Goal: Task Accomplishment & Management: Manage account settings

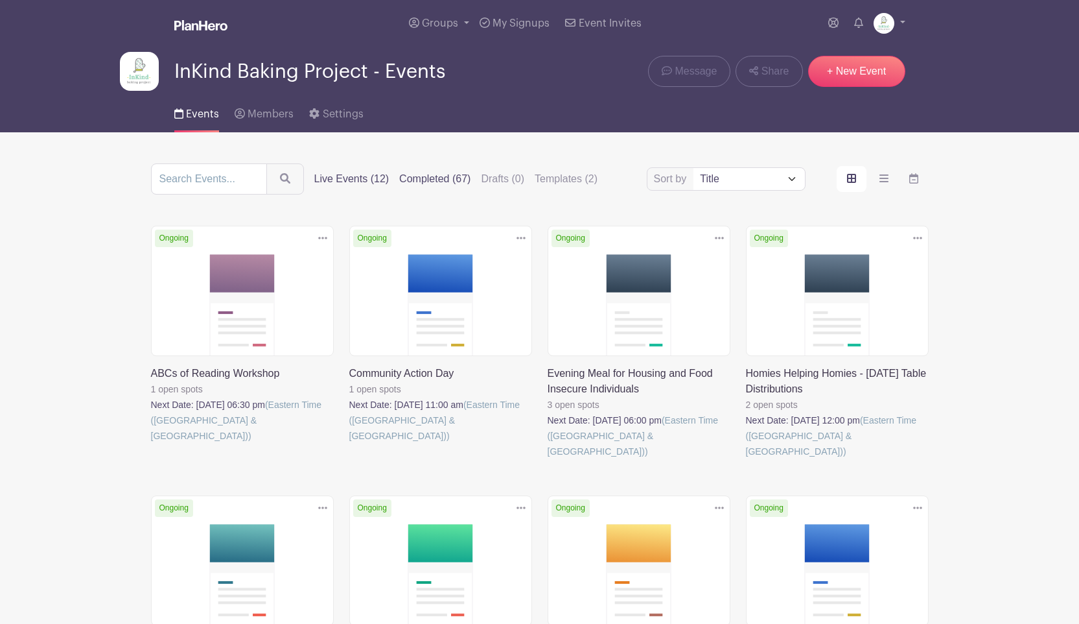
click at [427, 178] on label "Completed (67)" at bounding box center [434, 179] width 71 height 16
click at [0, 0] on input "Completed (67)" at bounding box center [0, 0] width 0 height 0
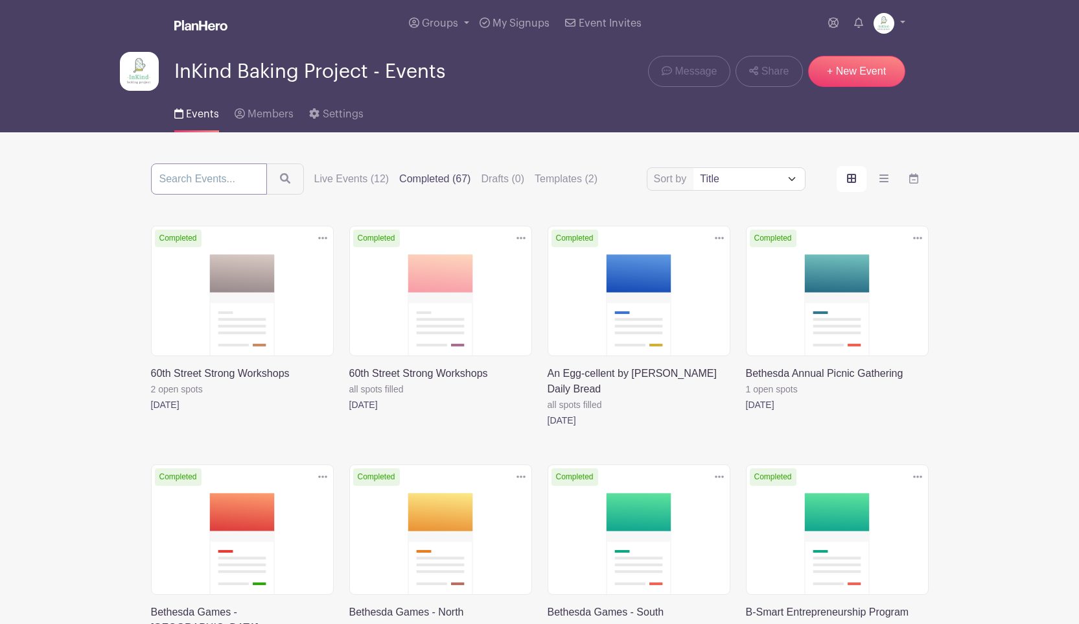
click at [222, 175] on input "search" at bounding box center [209, 178] width 116 height 31
type input "yap"
click at [266, 163] on button "submit" at bounding box center [285, 178] width 38 height 31
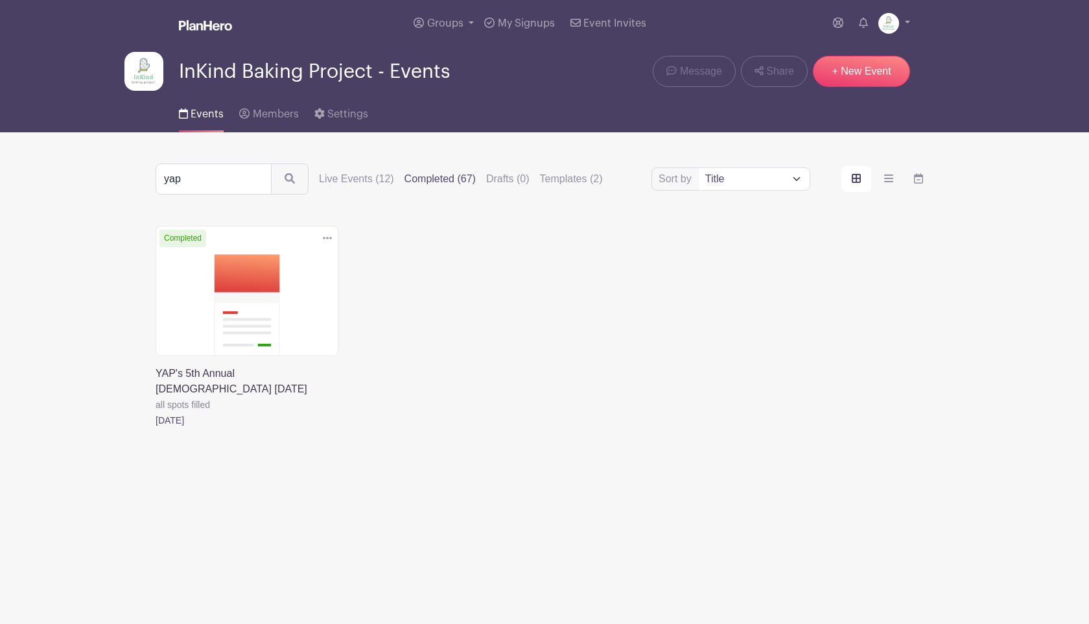
click at [156, 428] on link at bounding box center [156, 428] width 0 height 0
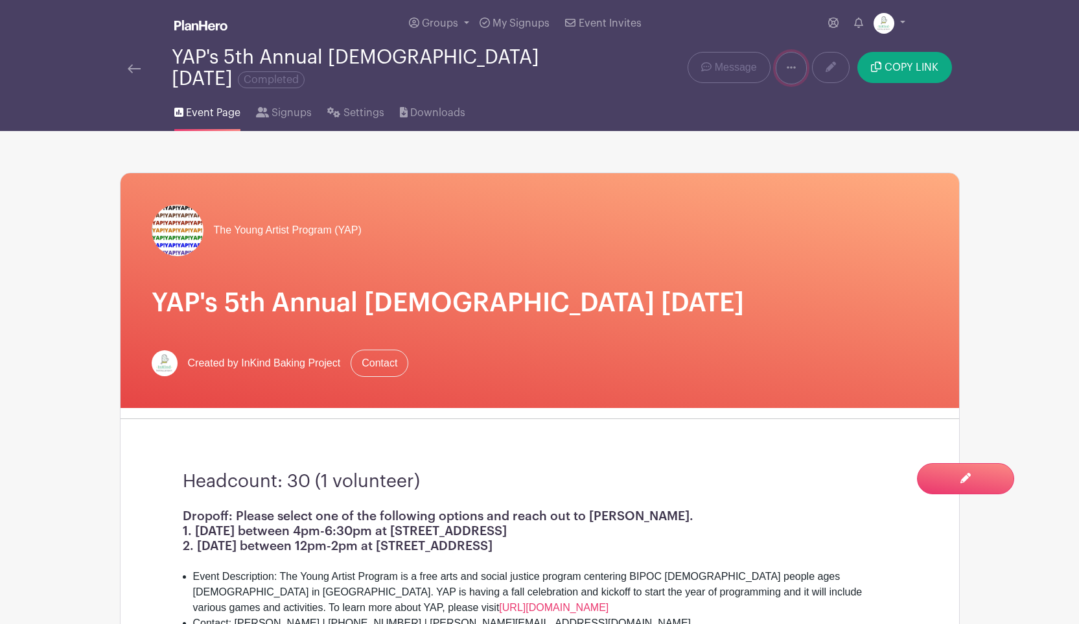
click at [790, 65] on icon at bounding box center [791, 67] width 9 height 10
click at [817, 95] on link "Duplicate" at bounding box center [827, 101] width 102 height 21
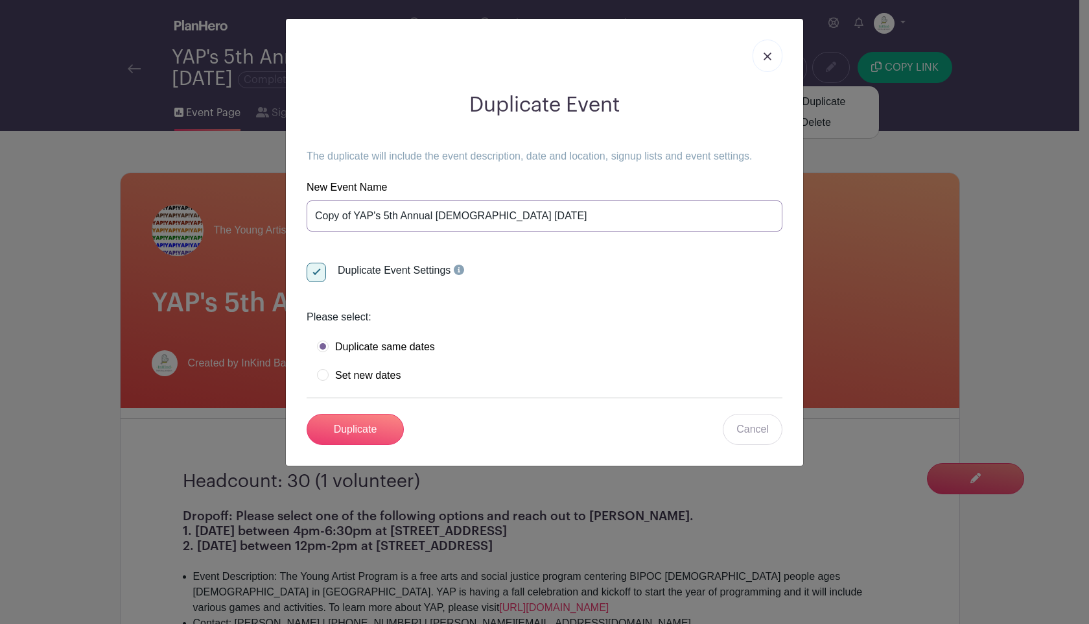
drag, startPoint x: 354, startPoint y: 212, endPoint x: 314, endPoint y: 212, distance: 39.5
click at [314, 212] on input "Copy of YAP's 5th Annual [DEMOGRAPHIC_DATA] [DATE]" at bounding box center [545, 215] width 476 height 31
click at [345, 215] on input "YAP's 5th Annual [DEMOGRAPHIC_DATA] [DATE]" at bounding box center [545, 215] width 476 height 31
type input "YAP's 6th Annual [DEMOGRAPHIC_DATA] [DATE]"
drag, startPoint x: 358, startPoint y: 375, endPoint x: 378, endPoint y: 379, distance: 20.5
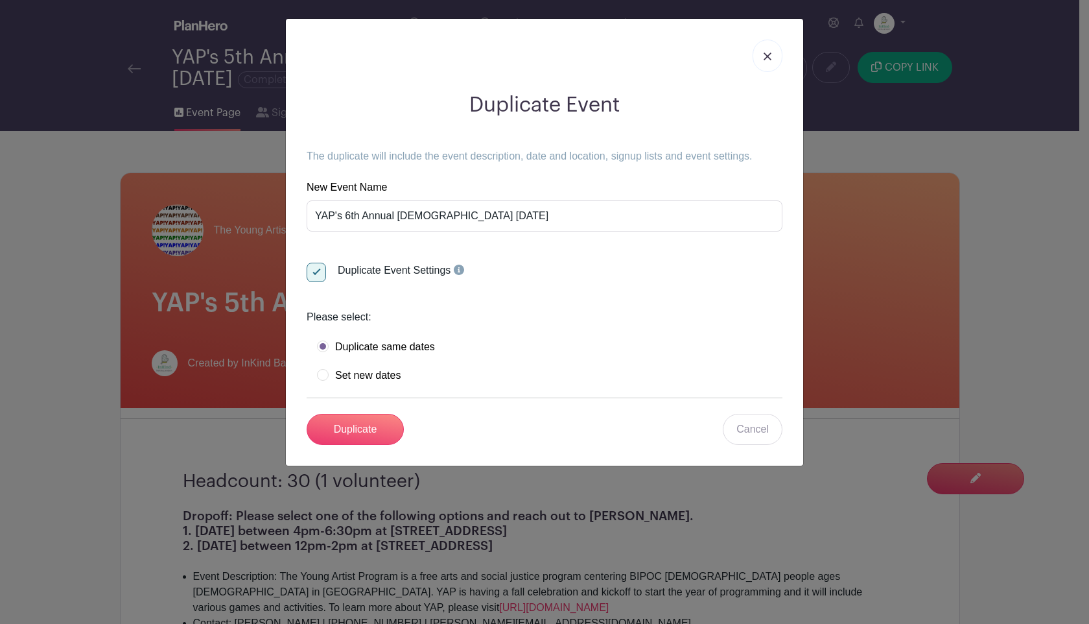
click at [359, 375] on label "Set new dates" at bounding box center [359, 375] width 84 height 13
radio input "true"
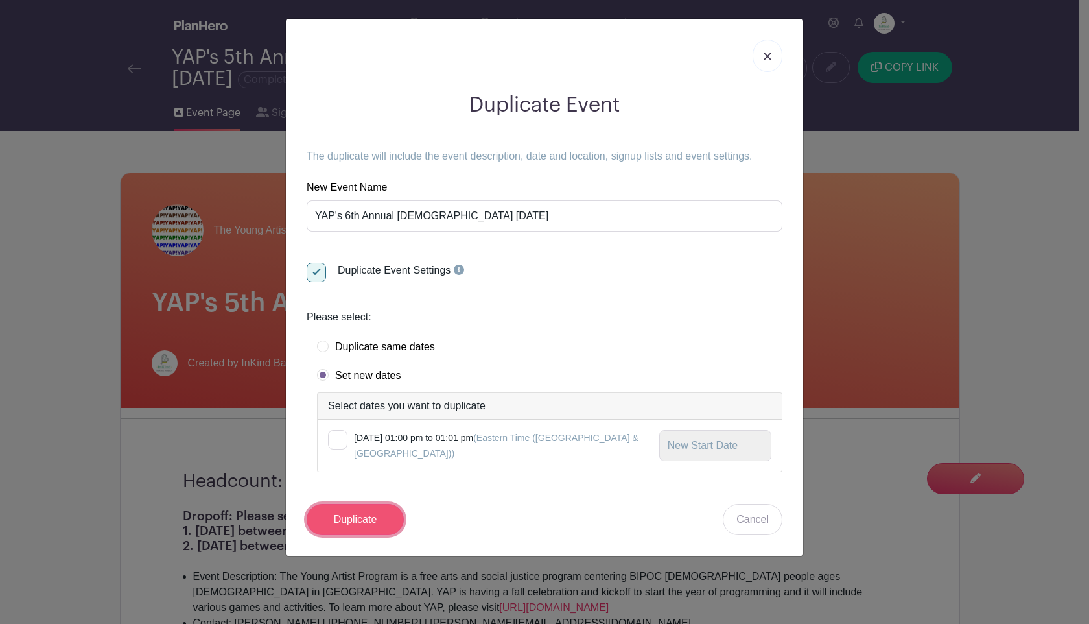
click at [370, 521] on input "Duplicate" at bounding box center [355, 519] width 97 height 31
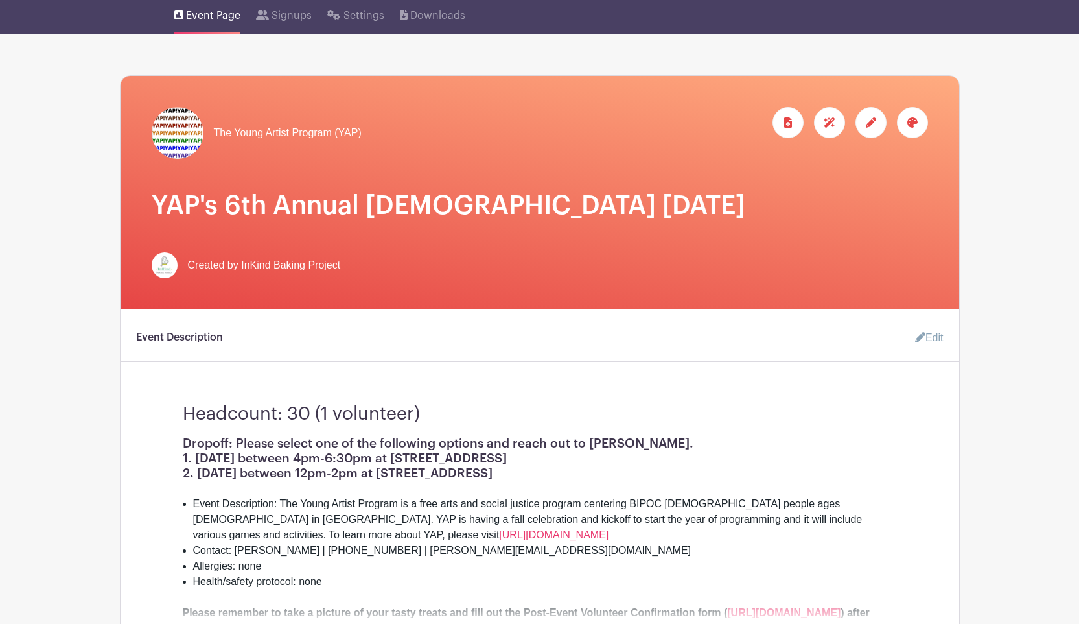
scroll to position [210, 0]
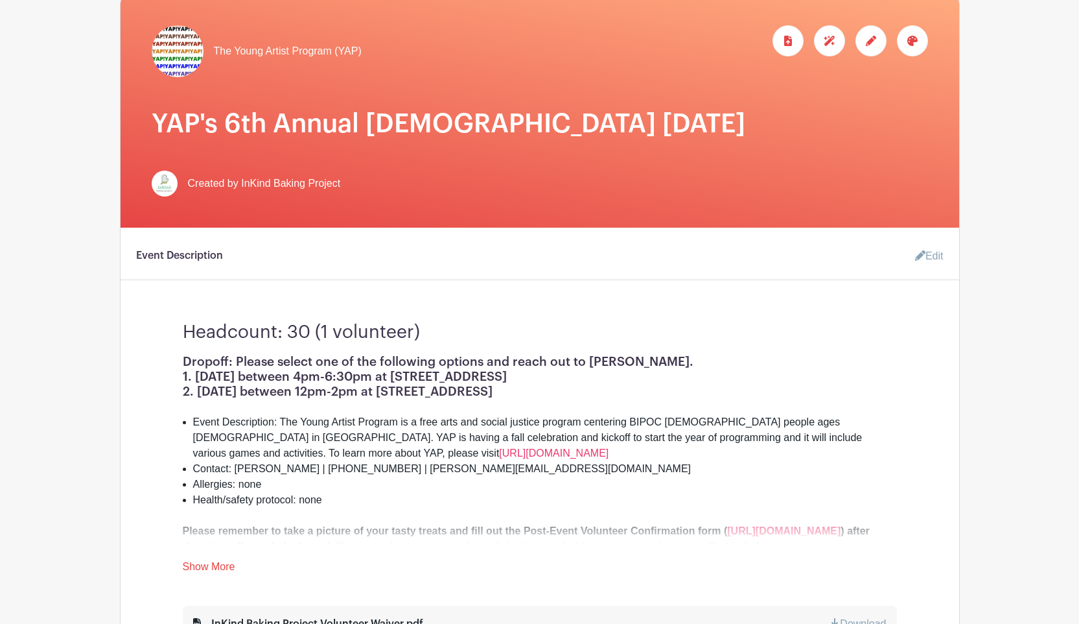
drag, startPoint x: 935, startPoint y: 245, endPoint x: 848, endPoint y: 253, distance: 87.3
click at [935, 246] on link "Edit" at bounding box center [924, 256] width 39 height 26
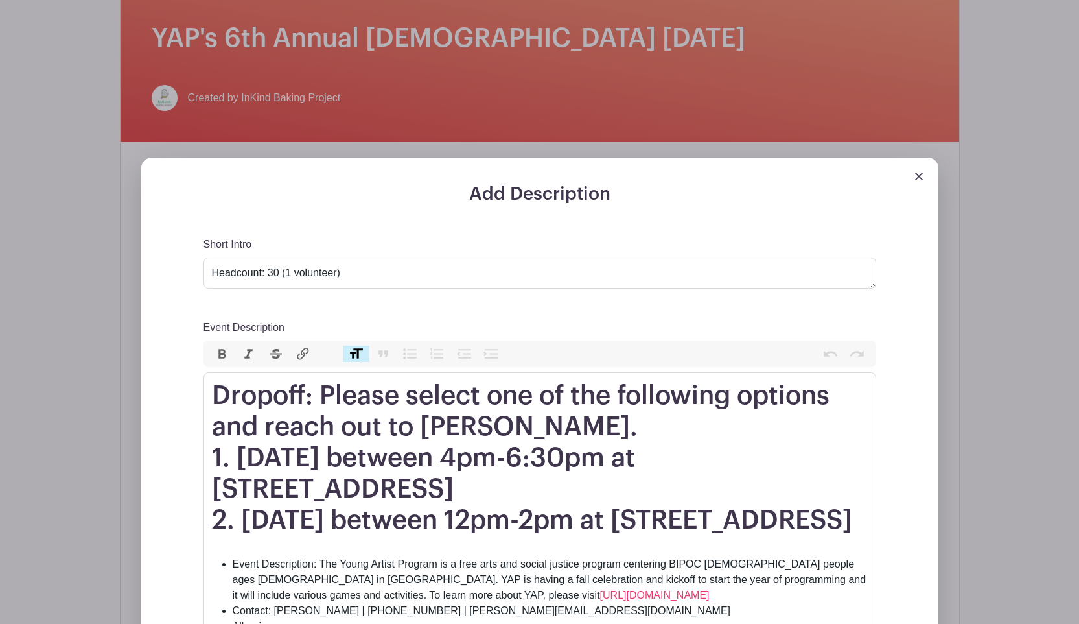
scroll to position [299, 0]
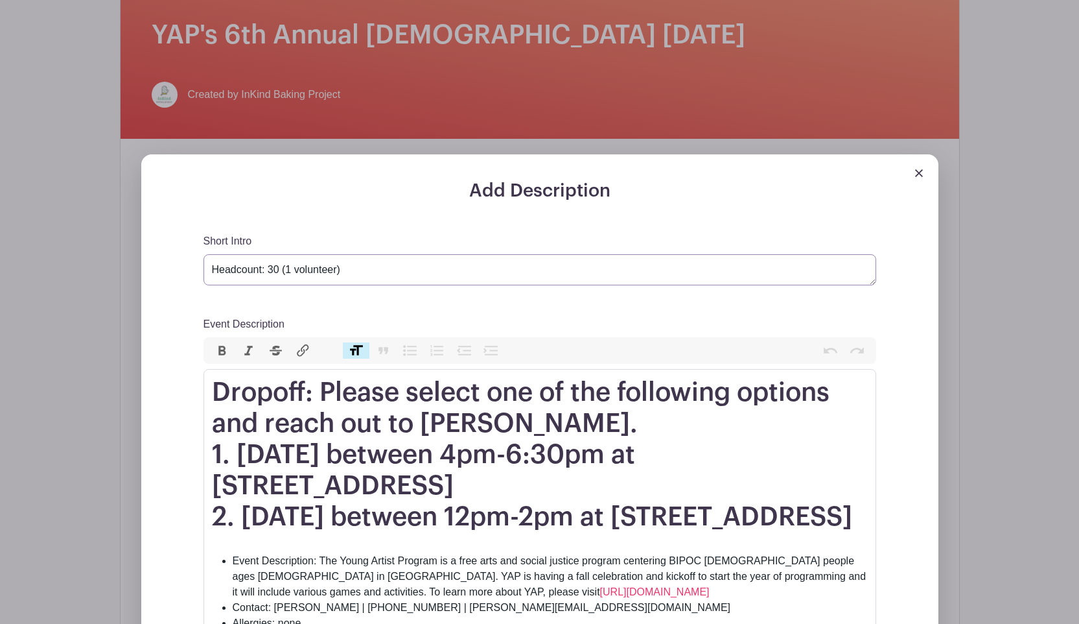
click at [275, 262] on textarea "Headcount: 30 (1 volunteer)" at bounding box center [540, 269] width 673 height 31
click at [286, 257] on textarea "Headcount: 30 (1 volunteer)" at bounding box center [540, 269] width 673 height 31
drag, startPoint x: 336, startPoint y: 259, endPoint x: 365, endPoint y: 281, distance: 36.6
click at [336, 260] on textarea "Headcount: 30 (1 volunteer)" at bounding box center [540, 269] width 673 height 31
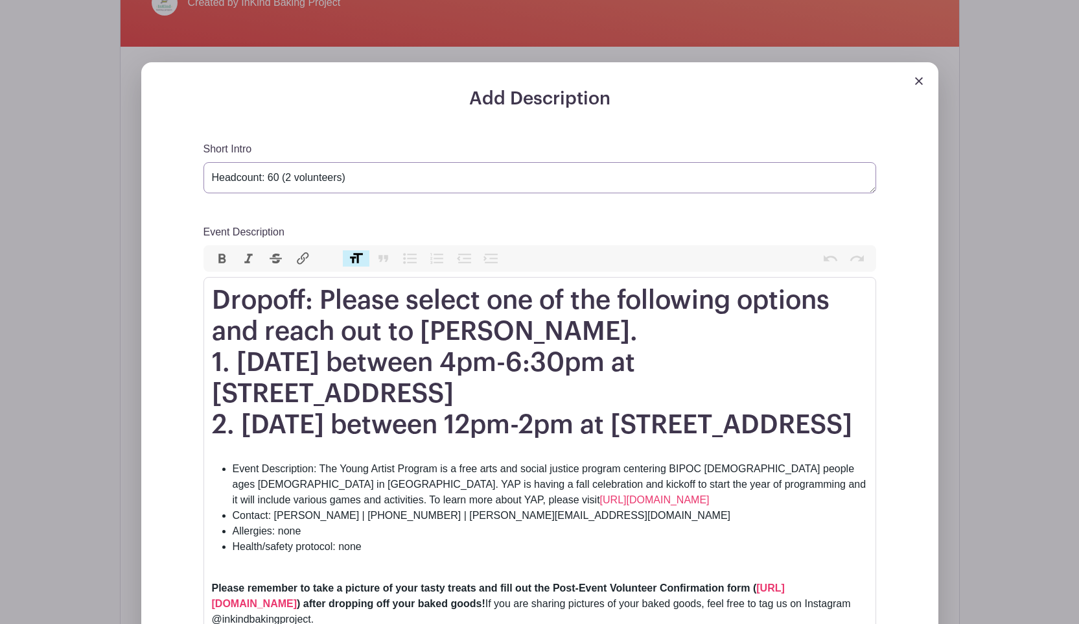
scroll to position [388, 0]
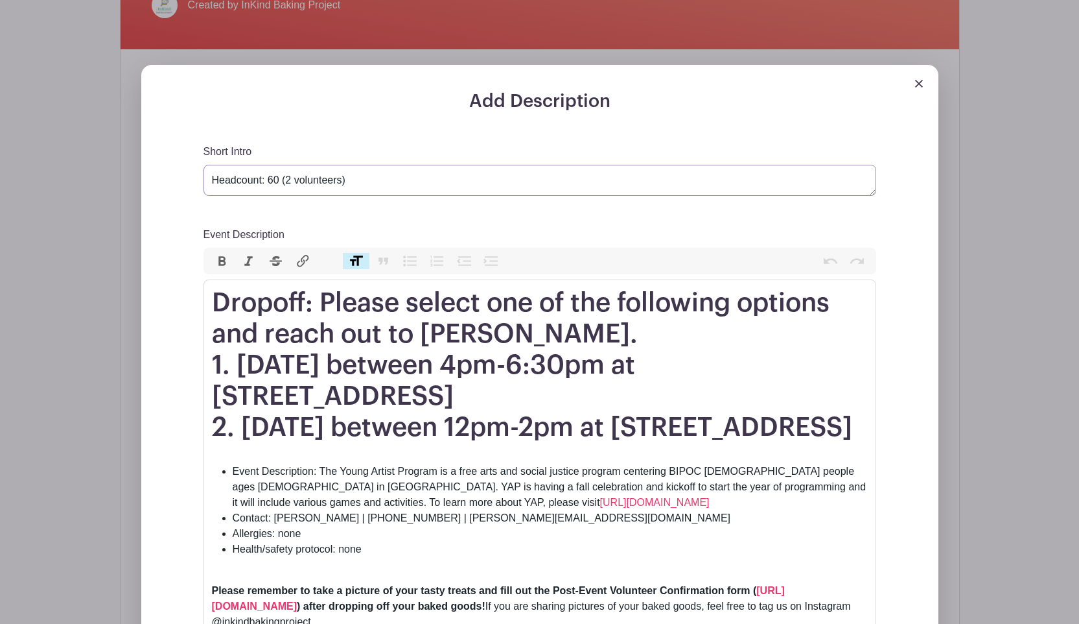
type textarea "Headcount: 60 (2 volunteers)"
click at [447, 320] on h1 "Dropoff: Please select one of the following options and reach out to [PERSON_NA…" at bounding box center [540, 365] width 656 height 156
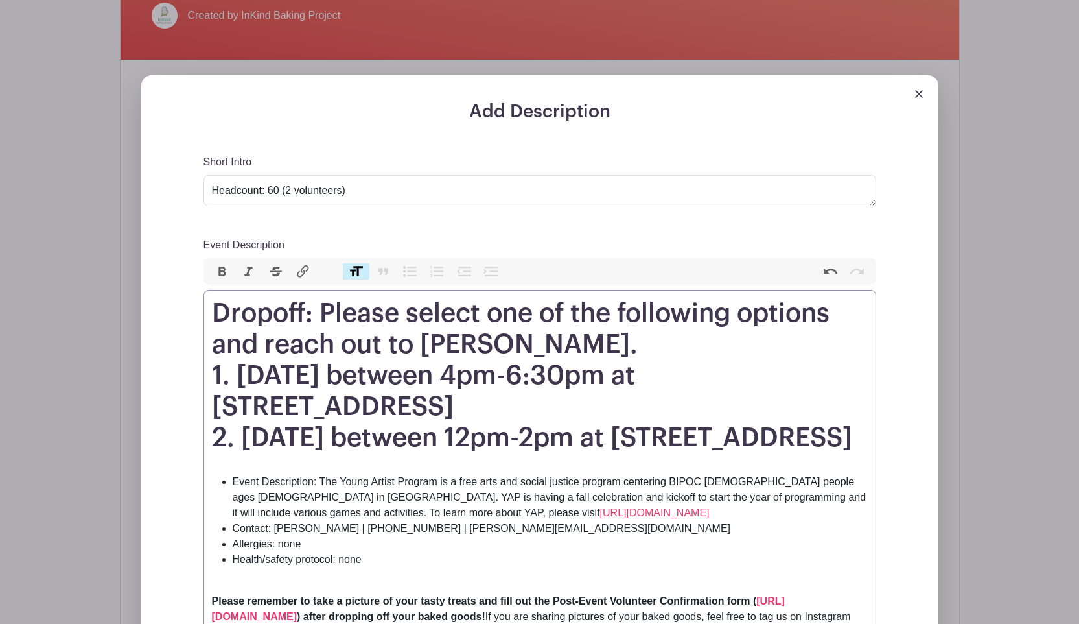
scroll to position [377, 0]
drag, startPoint x: 390, startPoint y: 366, endPoint x: 367, endPoint y: 364, distance: 22.8
click at [367, 364] on h1 "Dropoff: Please select one of the following options and reach out to [PERSON_NA…" at bounding box center [540, 376] width 656 height 156
click at [262, 366] on h1 "Dropoff: Please select one of the following options and reach out to [PERSON_NA…" at bounding box center [540, 376] width 656 height 156
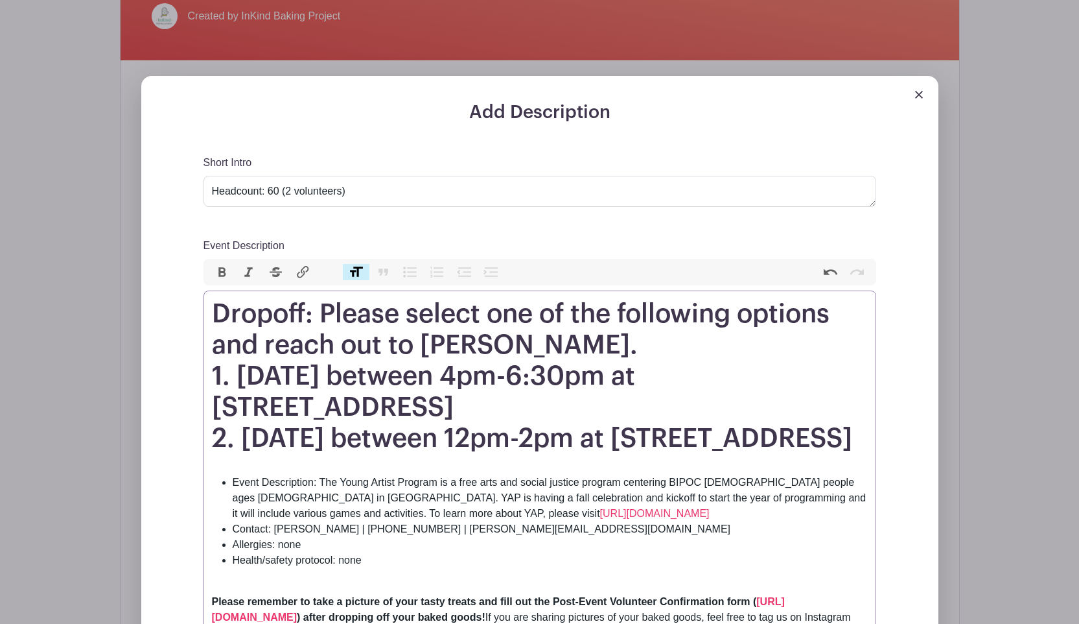
click at [309, 438] on h1 "Dropoff: Please select one of the following options and reach out to [PERSON_NA…" at bounding box center [540, 376] width 656 height 156
click at [380, 430] on h1 "Dropoff: Please select one of the following options and reach out to [PERSON_NA…" at bounding box center [540, 376] width 656 height 156
click at [379, 432] on h1 "Dropoff: Please select one of the following options and reach out to [PERSON_NA…" at bounding box center [540, 376] width 656 height 156
click at [379, 433] on h1 "Dropoff: Please select one of the following options and reach out to [PERSON_NA…" at bounding box center [540, 376] width 656 height 156
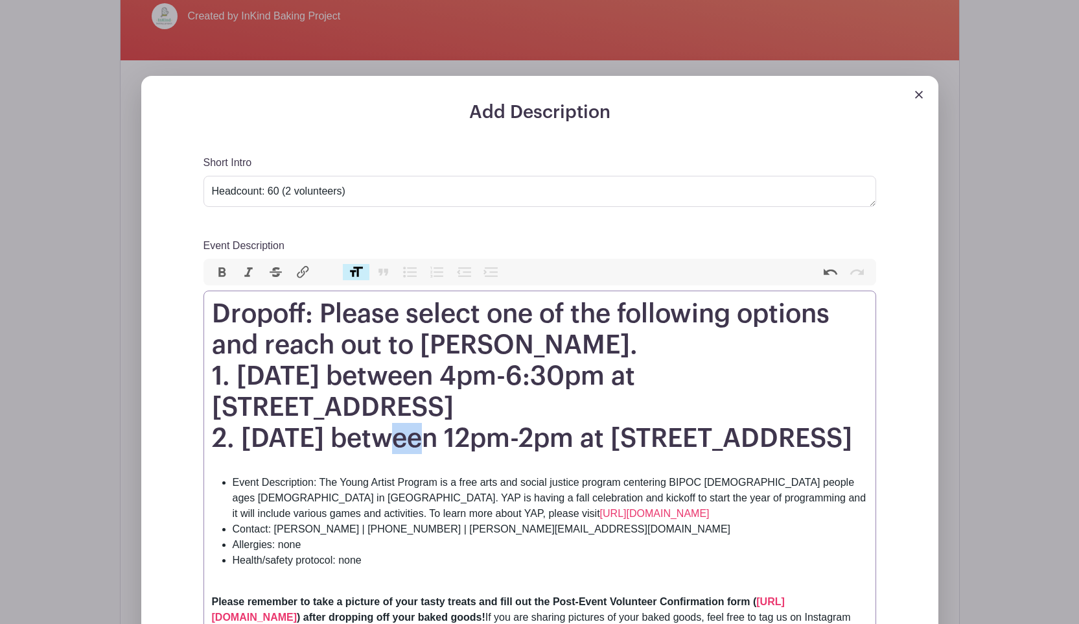
click at [379, 432] on h1 "Dropoff: Please select one of the following options and reach out to [PERSON_NA…" at bounding box center [540, 376] width 656 height 156
drag, startPoint x: 542, startPoint y: 426, endPoint x: 524, endPoint y: 425, distance: 18.8
click at [524, 425] on h1 "Dropoff: Please select one of the following options and reach out to [PERSON_NA…" at bounding box center [540, 376] width 656 height 156
drag, startPoint x: 593, startPoint y: 436, endPoint x: 584, endPoint y: 436, distance: 9.1
click at [579, 433] on h1 "Dropoff: Please select one of the following options and reach out to [PERSON_NA…" at bounding box center [540, 376] width 656 height 156
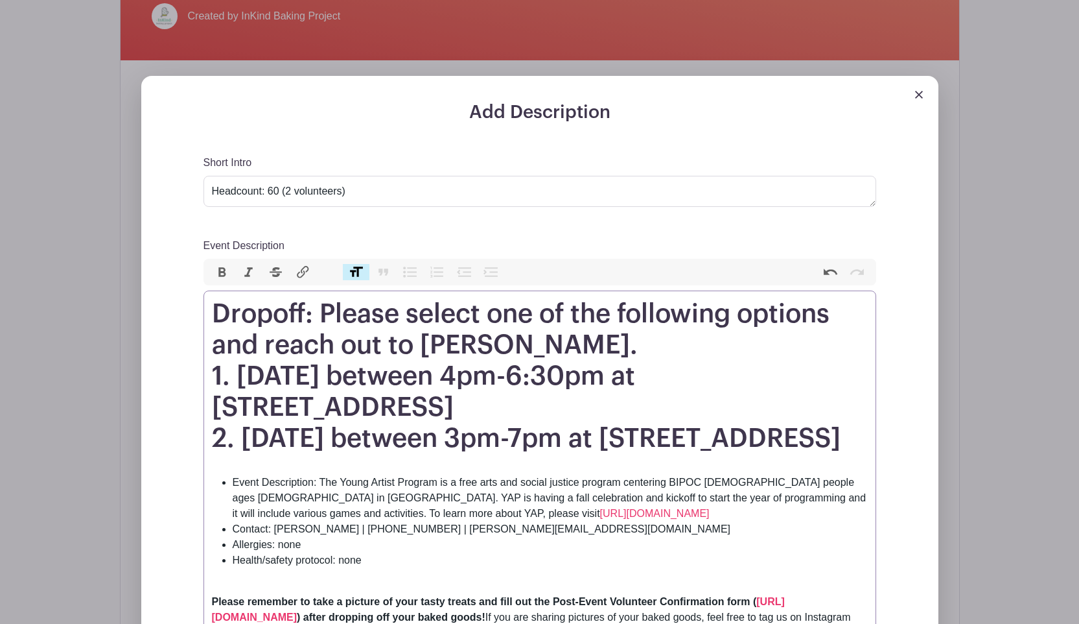
click at [308, 454] on h1 "Dropoff: Please select one of the following options and reach out to [PERSON_NA…" at bounding box center [540, 376] width 656 height 156
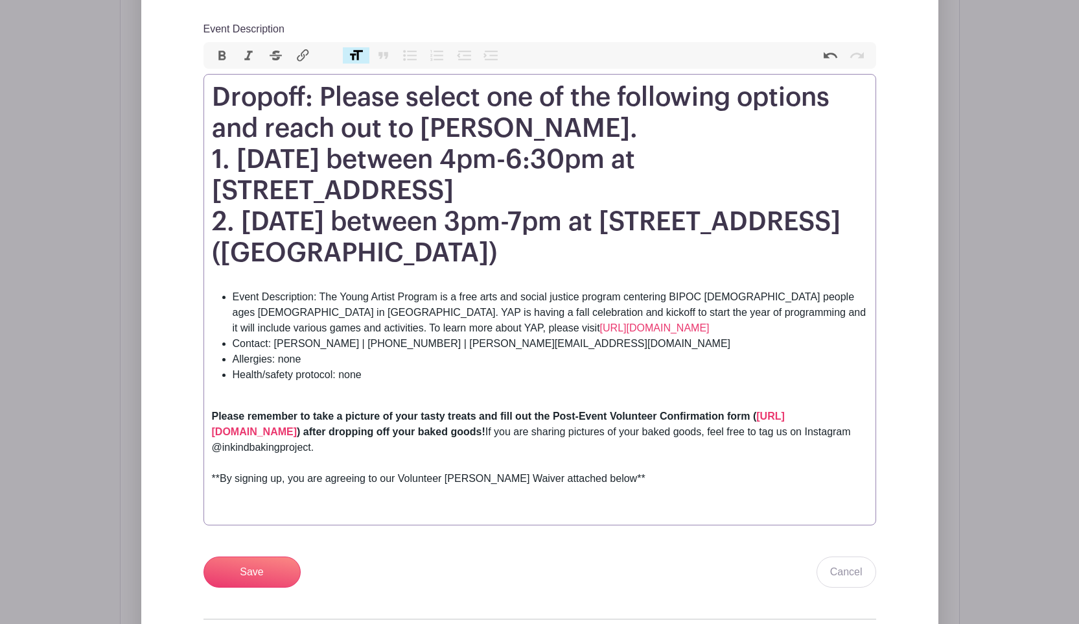
scroll to position [597, 0]
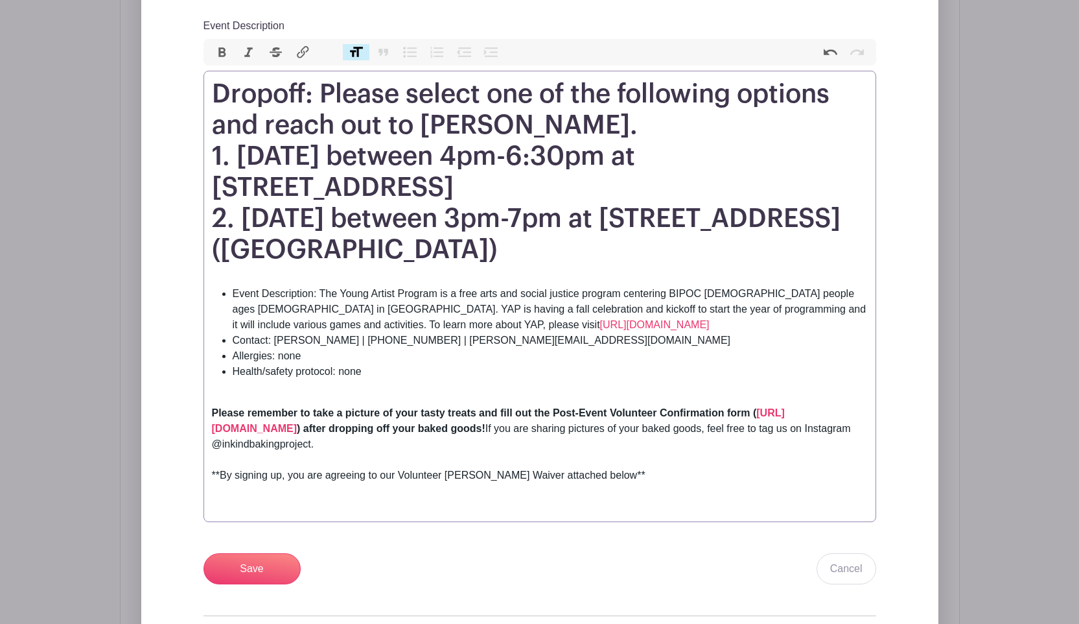
click at [284, 332] on li "Contact: [PERSON_NAME] | [PHONE_NUMBER] | [PERSON_NAME][EMAIL_ADDRESS][DOMAIN_N…" at bounding box center [550, 340] width 635 height 16
drag, startPoint x: 447, startPoint y: 332, endPoint x: 380, endPoint y: 329, distance: 66.2
click at [372, 332] on li "Contact: Ivy | [PHONE_NUMBER] | [PERSON_NAME][EMAIL_ADDRESS][DOMAIN_NAME]" at bounding box center [550, 340] width 635 height 16
drag, startPoint x: 362, startPoint y: 332, endPoint x: 296, endPoint y: 332, distance: 65.5
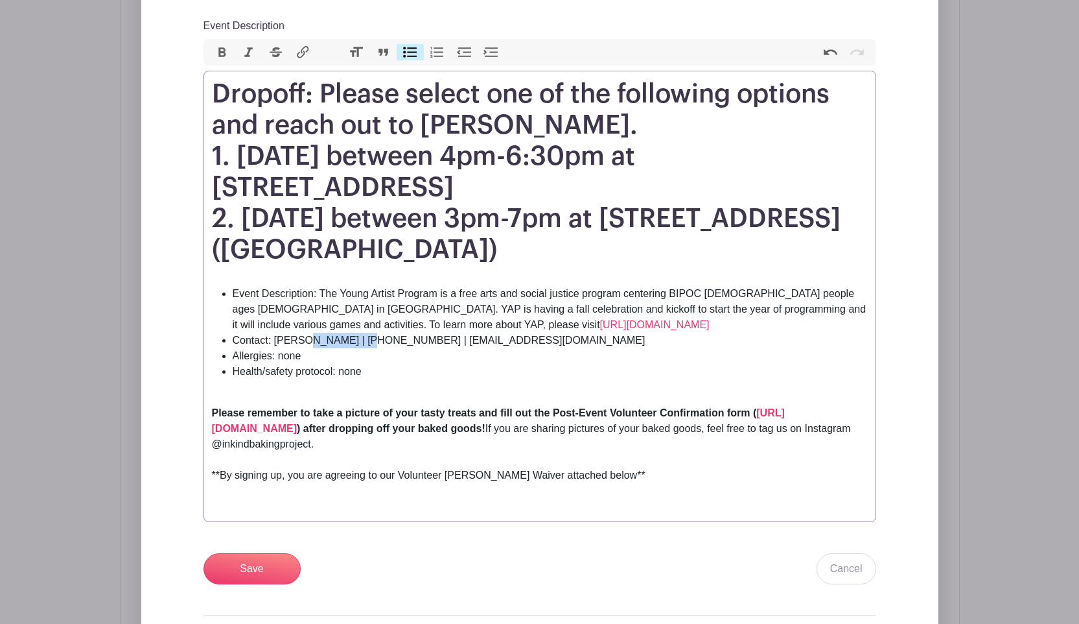
click at [296, 332] on li "Contact: [PERSON_NAME] | [PHONE_NUMBER] | [EMAIL_ADDRESS][DOMAIN_NAME]" at bounding box center [550, 340] width 635 height 16
paste trix-editor "4444383"
click at [315, 332] on li "Contact: Ivy | [PHONE_NUMBER] | [EMAIL_ADDRESS][DOMAIN_NAME]" at bounding box center [550, 340] width 635 height 16
click at [334, 332] on li "Contact: [PERSON_NAME] | [PHONE_NUMBER] | [EMAIL_ADDRESS][DOMAIN_NAME]" at bounding box center [550, 340] width 635 height 16
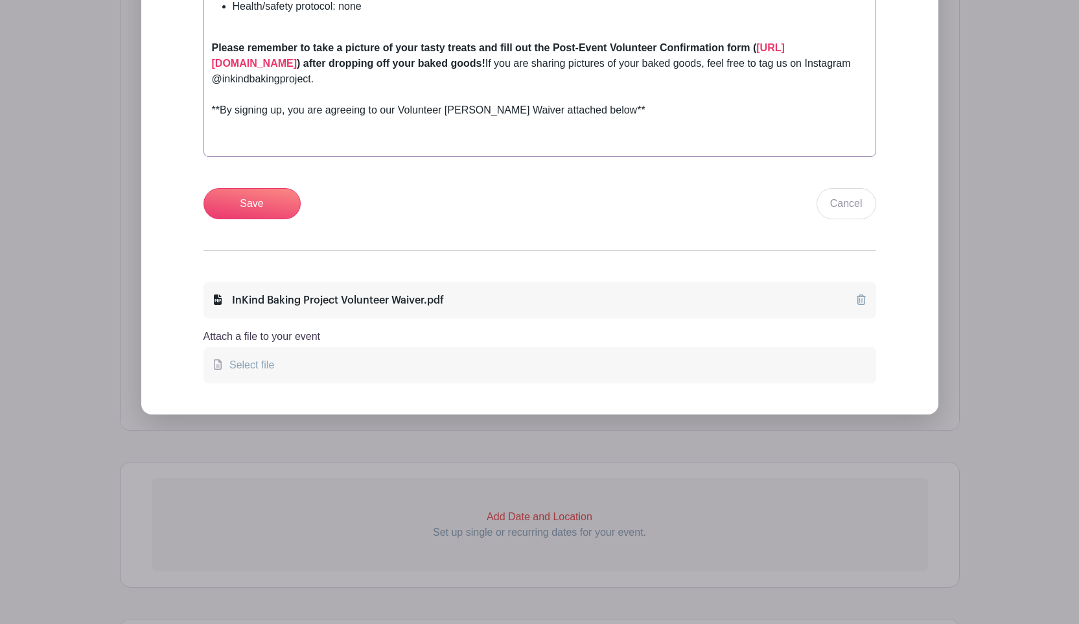
scroll to position [727, 0]
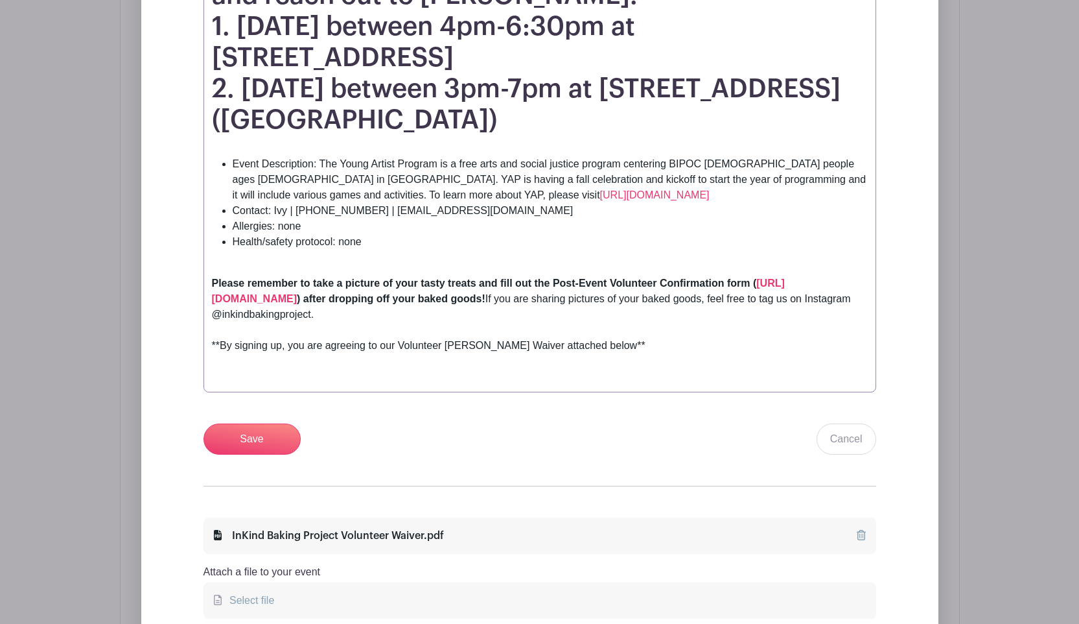
click at [554, 156] on li "Event Description: The Young Artist Program is a free arts and social justice p…" at bounding box center [550, 179] width 635 height 47
drag, startPoint x: 584, startPoint y: 172, endPoint x: 799, endPoint y: 172, distance: 215.2
click at [800, 170] on li "Event Description: The Young Artist Program is a free arts and social justice p…" at bounding box center [550, 179] width 635 height 47
paste trix-editor "<h1>Dropoff: Please select one of the following options and reach out to Ivy.<b…"
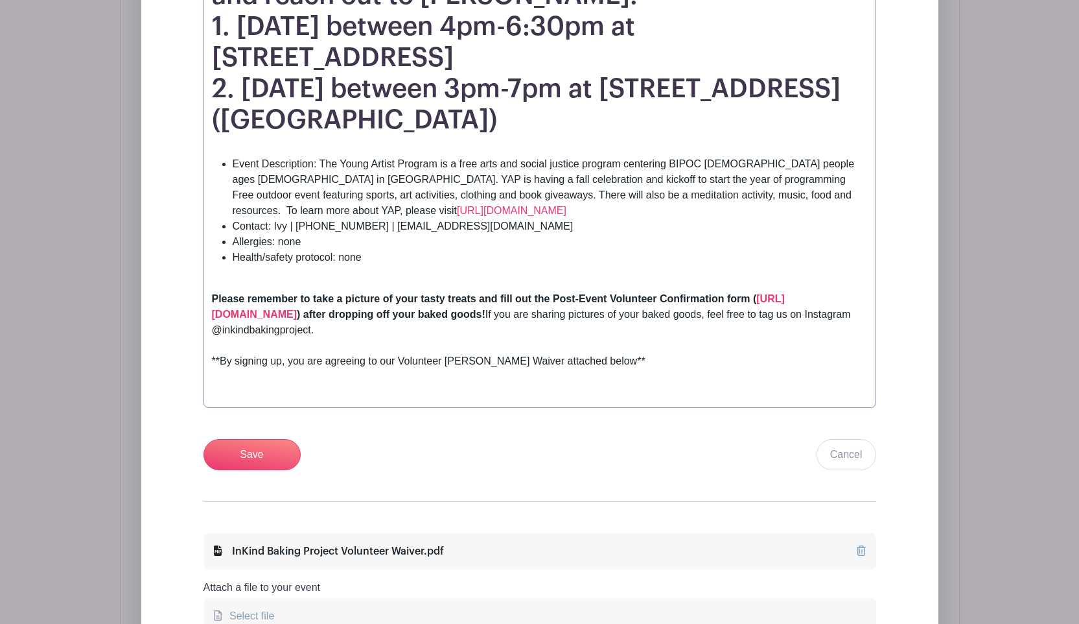
click at [582, 172] on li "Event Description: The Young Artist Program is a free arts and social justice p…" at bounding box center [550, 187] width 635 height 62
click at [582, 173] on li "Event Description: The Young Artist Program is a free arts and social justice p…" at bounding box center [550, 187] width 635 height 62
drag, startPoint x: 625, startPoint y: 172, endPoint x: 756, endPoint y: 174, distance: 130.9
click at [758, 173] on li "Event Description: The Young Artist Program is a free arts and social justice p…" at bounding box center [550, 187] width 635 height 62
click at [303, 170] on li "Event Description: The Young Artist Program is a free arts and social justice p…" at bounding box center [550, 187] width 635 height 62
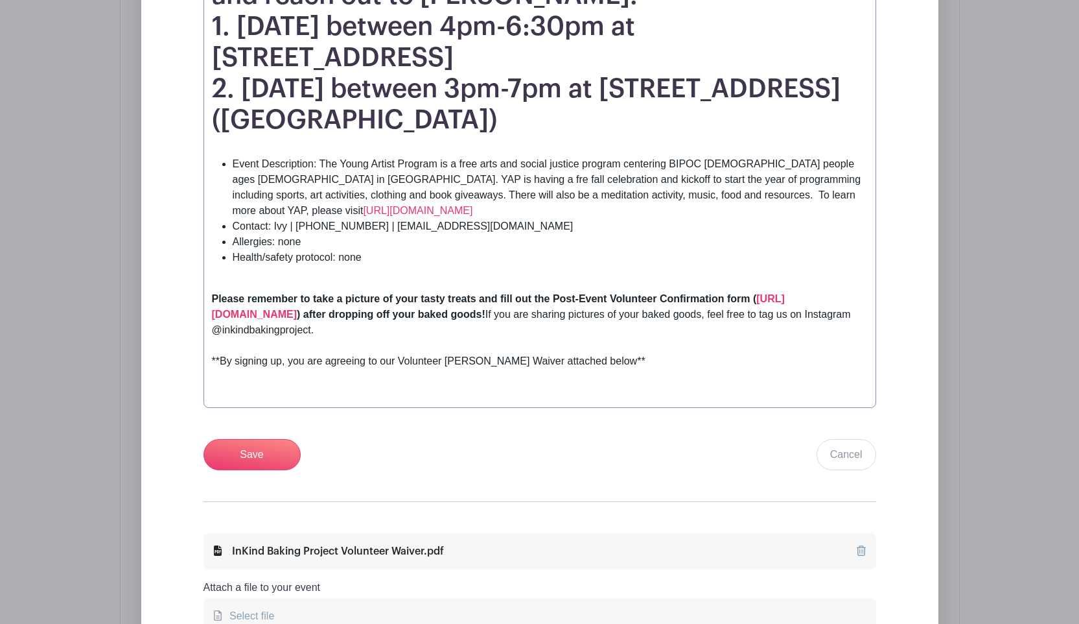
type trix-editor "<h1>Dropoff: Please select one of the following options and reach out to Ivy.<b…"
click at [624, 207] on li "Event Description: The Young Artist Program is a free arts and social justice p…" at bounding box center [550, 187] width 635 height 62
click at [236, 452] on input "Save" at bounding box center [252, 454] width 97 height 31
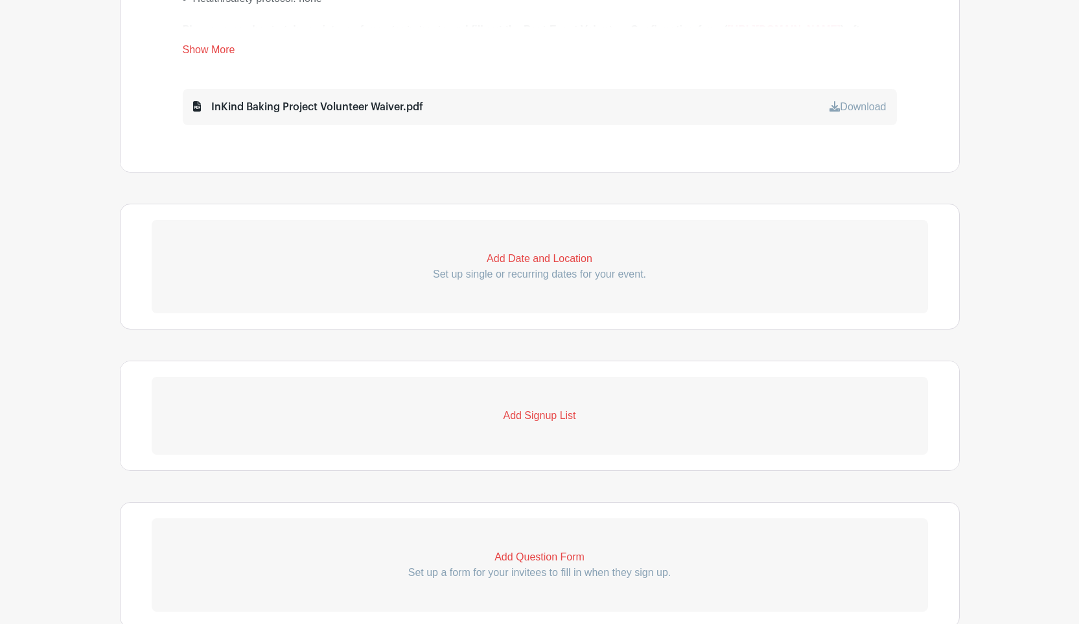
click at [550, 251] on p "Add Date and Location" at bounding box center [540, 259] width 776 height 16
select select "9"
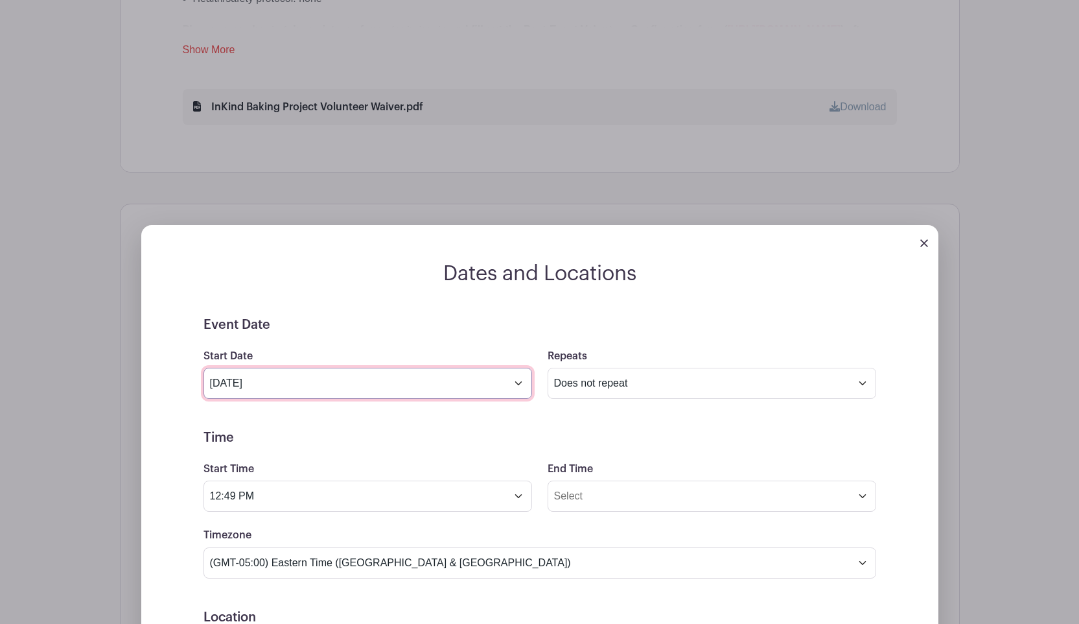
click at [467, 375] on input "[DATE]" at bounding box center [368, 382] width 329 height 31
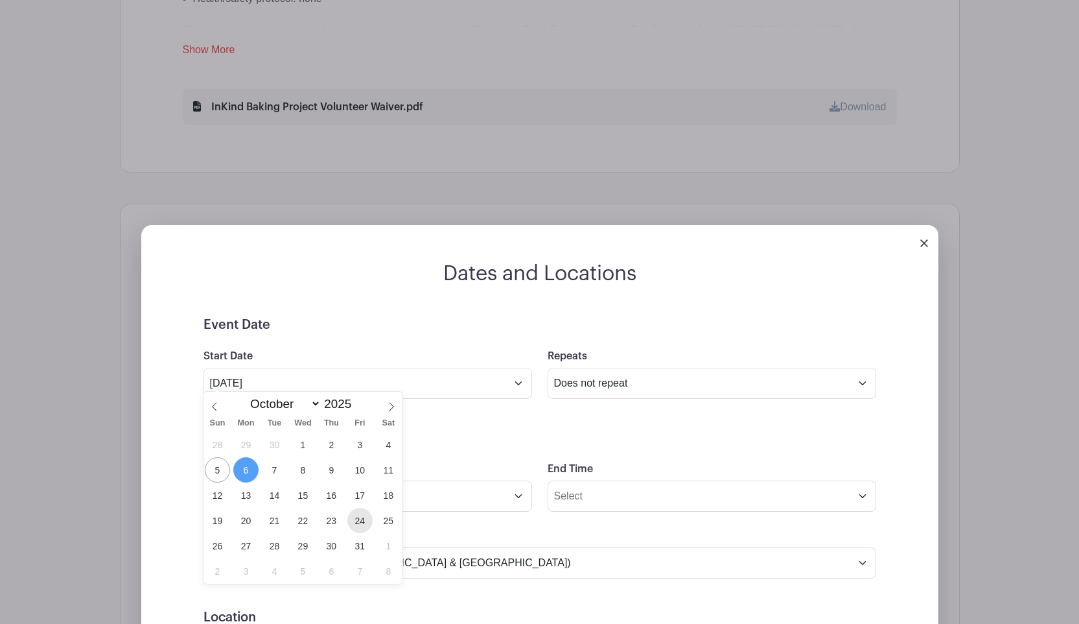
click at [361, 517] on span "24" at bounding box center [359, 519] width 25 height 25
type input "[DATE]"
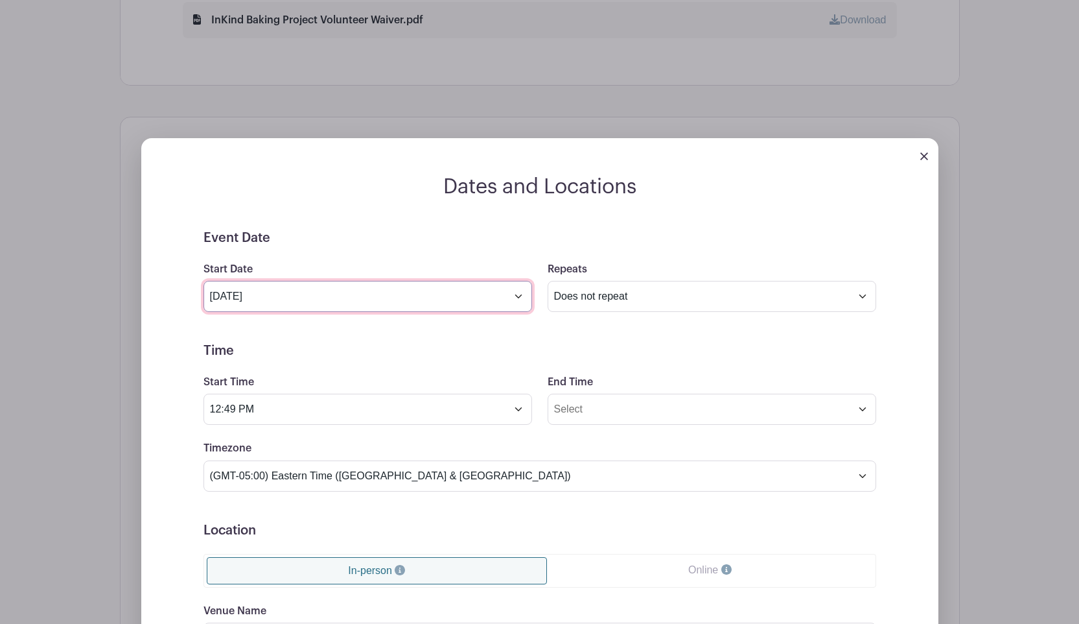
scroll to position [916, 0]
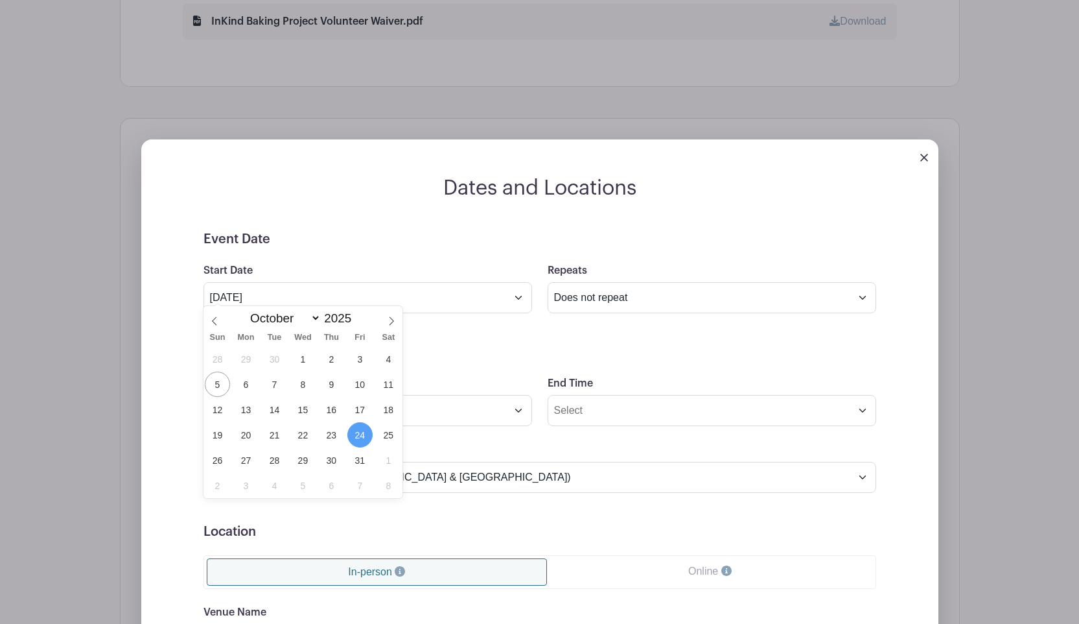
click at [358, 433] on span "24" at bounding box center [359, 434] width 25 height 25
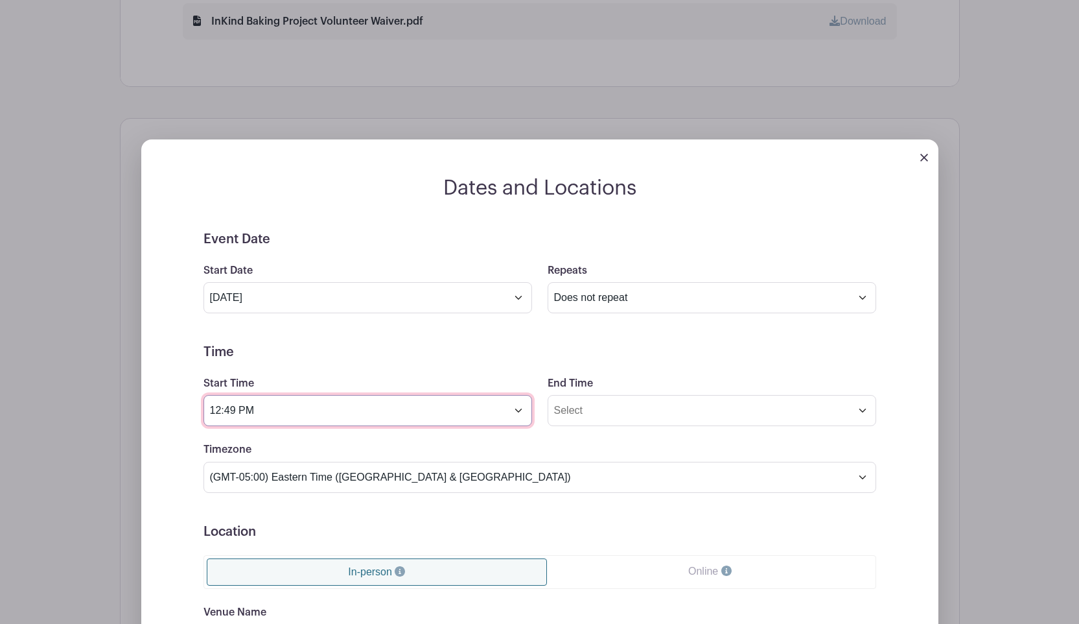
click at [398, 398] on input "12:49 PM" at bounding box center [368, 410] width 329 height 31
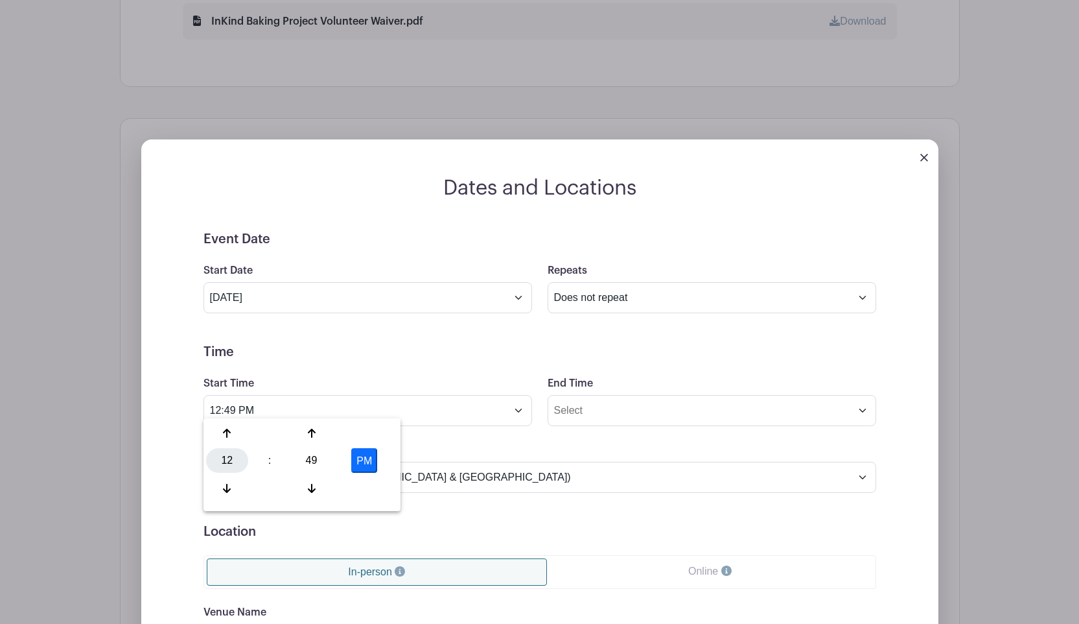
click at [234, 459] on div "12" at bounding box center [227, 460] width 42 height 25
click at [380, 432] on div "03" at bounding box center [371, 433] width 43 height 25
click at [316, 456] on div "49" at bounding box center [311, 460] width 42 height 25
click at [236, 435] on div "00" at bounding box center [227, 433] width 43 height 25
type input "3:00 PM"
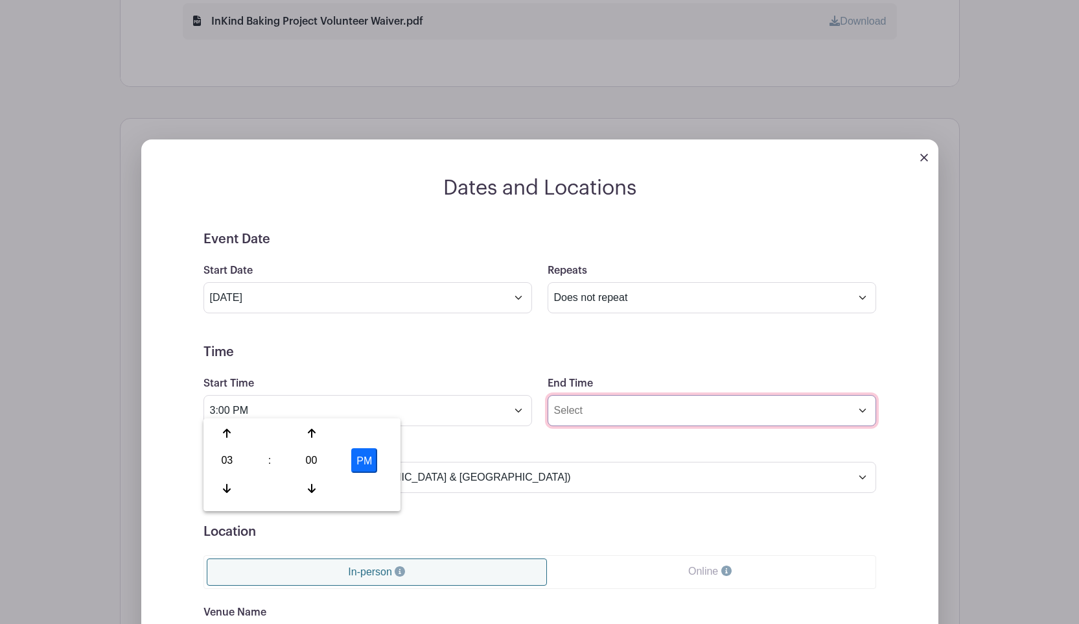
click at [647, 410] on input "End Time" at bounding box center [712, 410] width 329 height 31
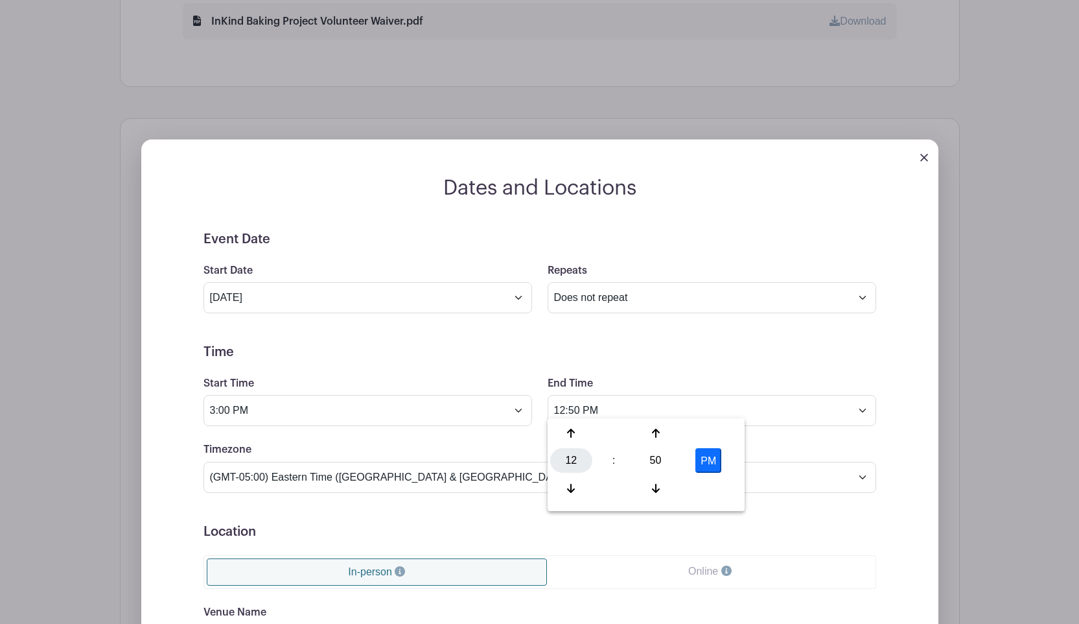
click at [574, 458] on div "12" at bounding box center [571, 460] width 42 height 25
click at [710, 434] on div "03" at bounding box center [715, 433] width 43 height 25
click at [657, 458] on div "50" at bounding box center [656, 460] width 42 height 25
click at [630, 432] on div "05" at bounding box center [619, 433] width 43 height 25
type input "3:05 PM"
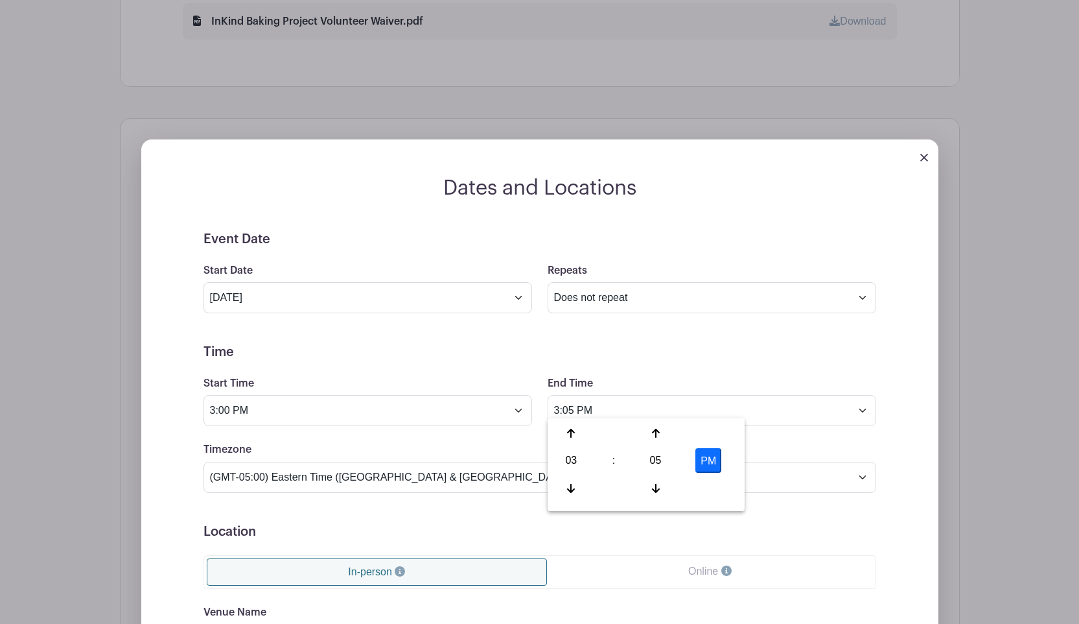
click at [665, 532] on form "Event Date Start Date [DATE] Repeats Does not repeat Daily Weekly Monthly on da…" at bounding box center [540, 522] width 673 height 583
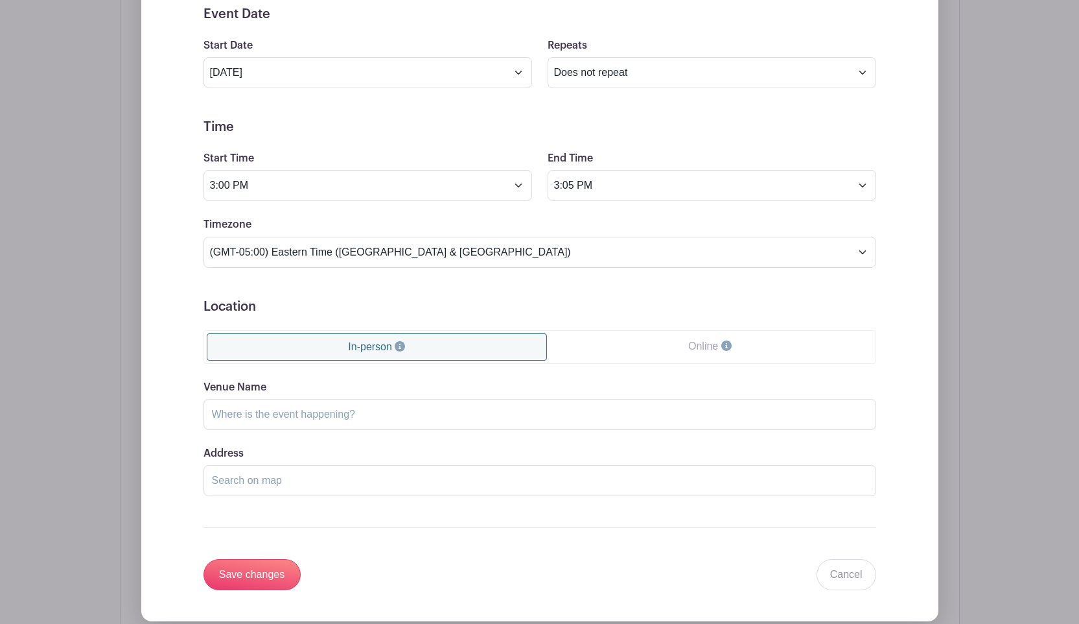
scroll to position [1155, 0]
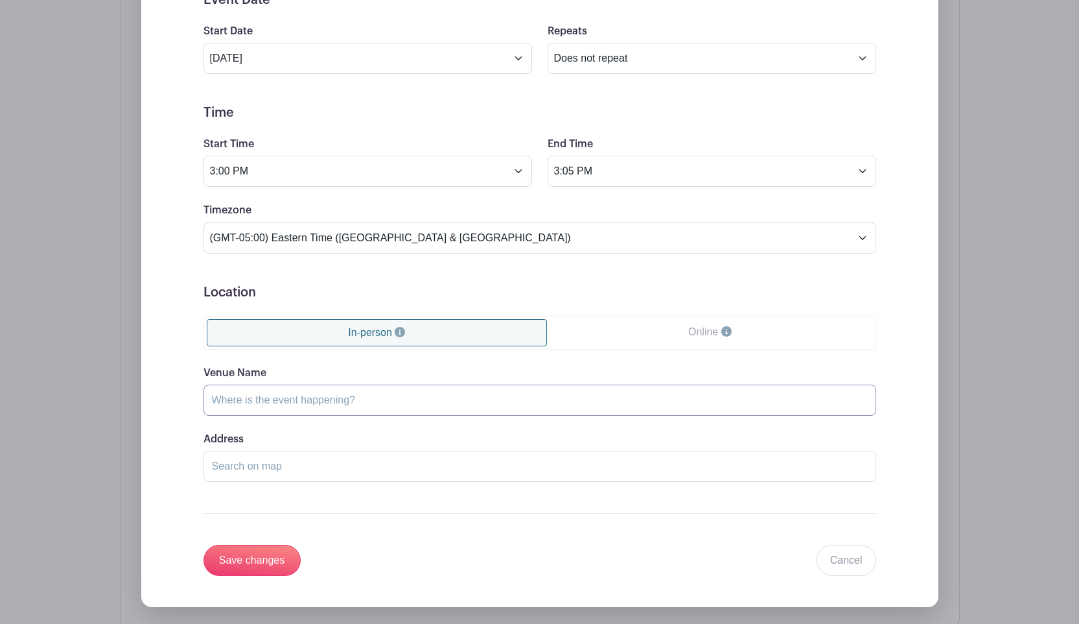
click at [421, 396] on input "Venue Name" at bounding box center [540, 399] width 673 height 31
type input "[GEOGRAPHIC_DATA]"
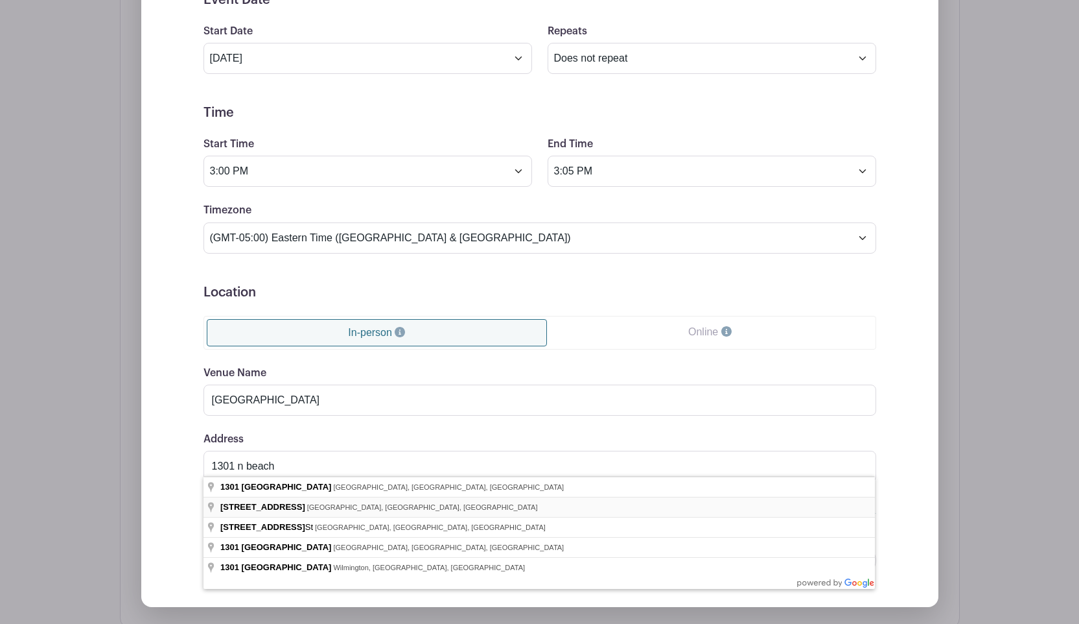
type input "[STREET_ADDRESS]"
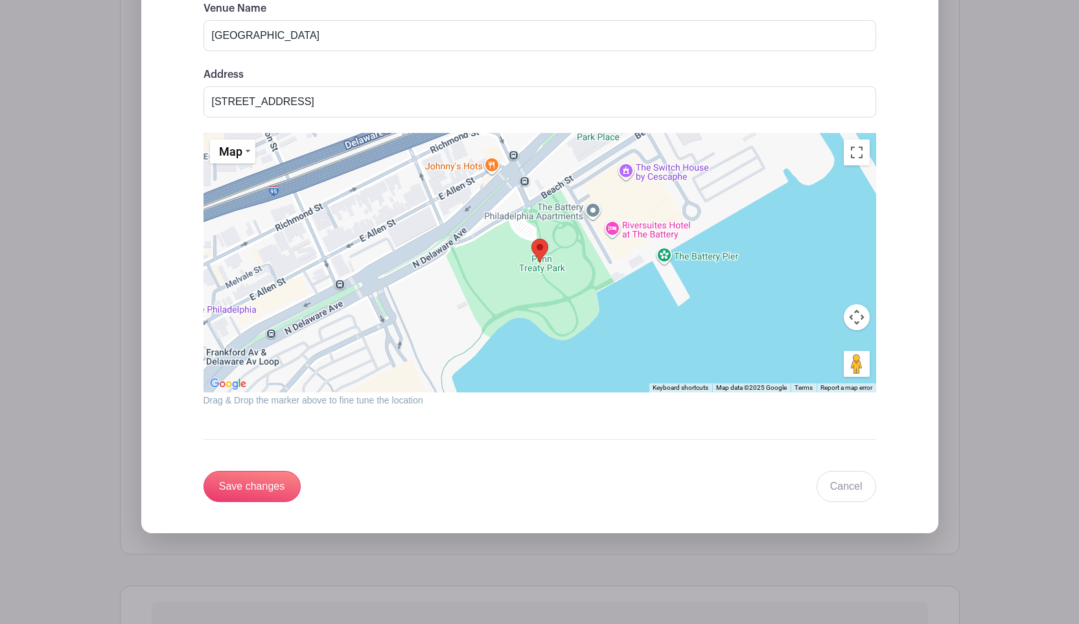
scroll to position [1548, 0]
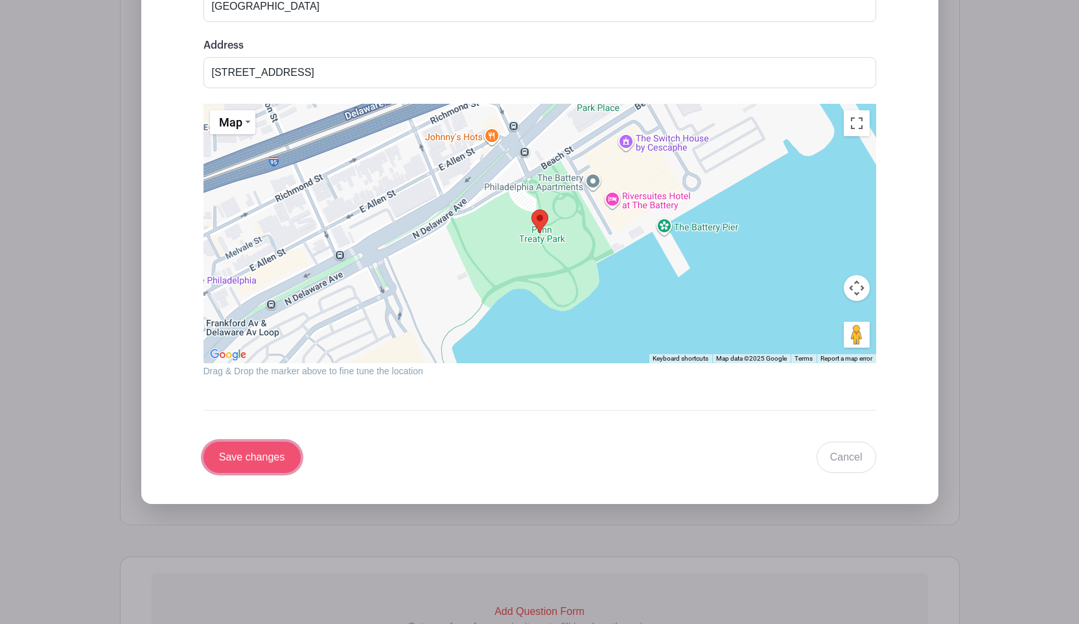
click at [241, 449] on input "Save changes" at bounding box center [252, 456] width 97 height 31
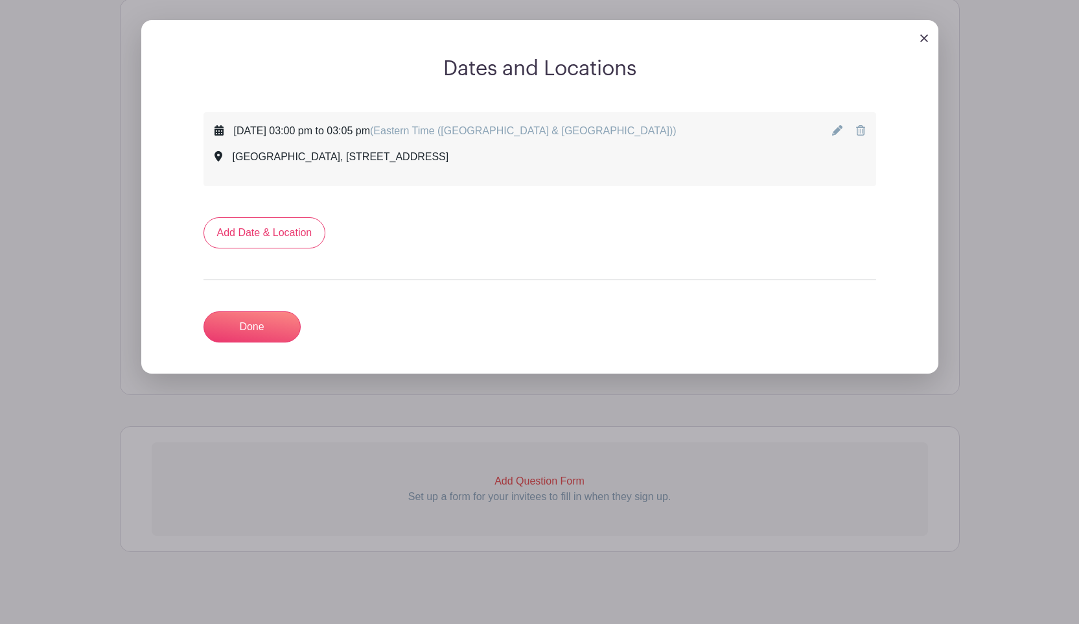
drag, startPoint x: 835, startPoint y: 124, endPoint x: 826, endPoint y: 132, distance: 12.4
click at [835, 125] on icon at bounding box center [837, 130] width 10 height 10
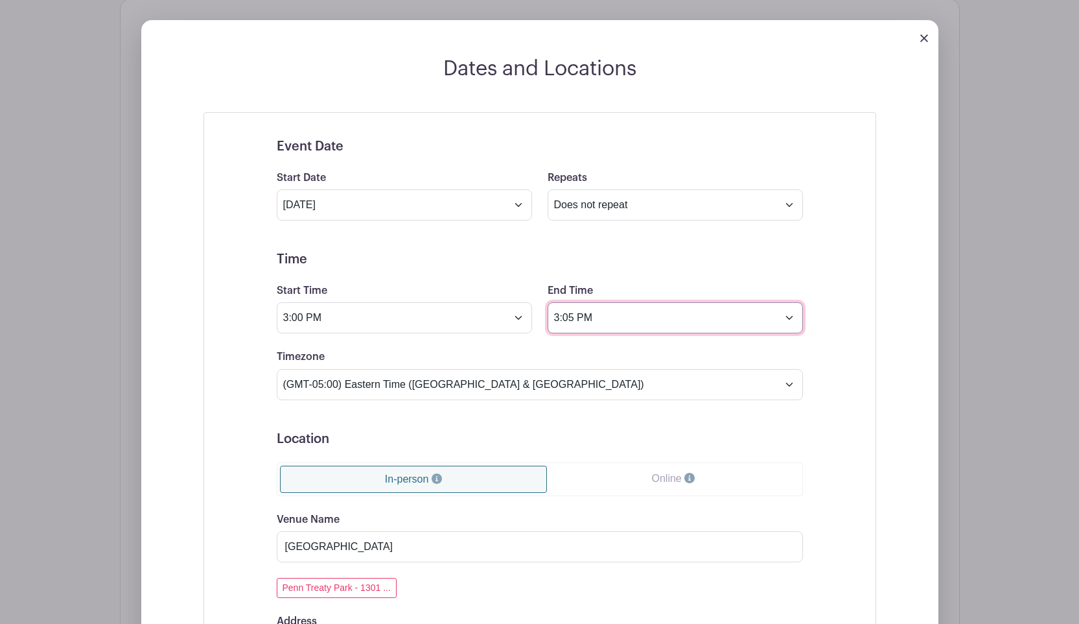
click at [620, 320] on input "3:05 PM" at bounding box center [675, 317] width 255 height 31
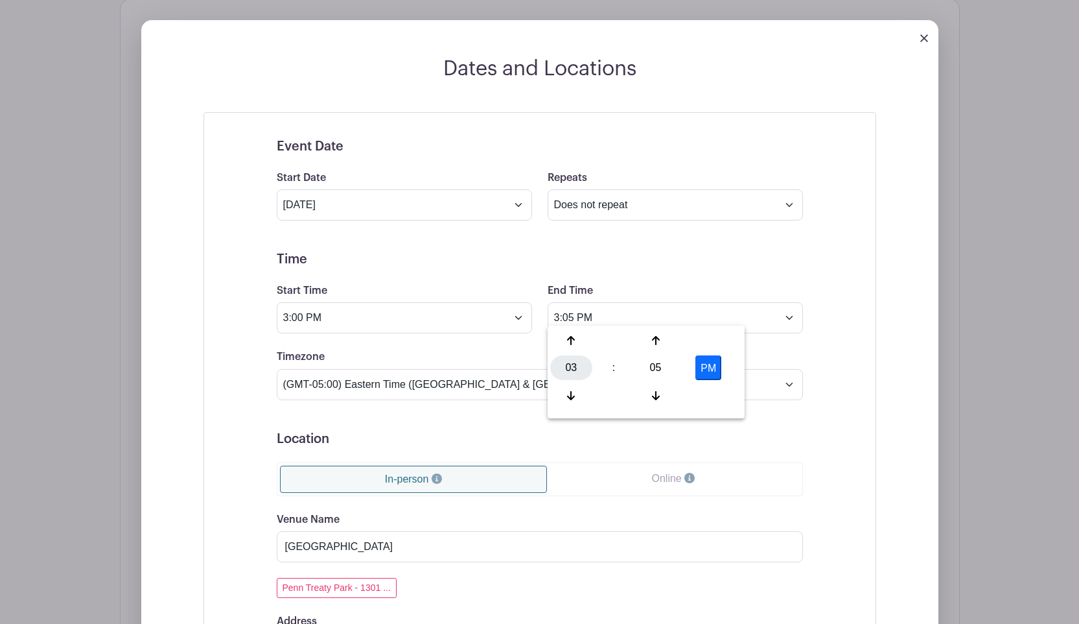
click at [571, 369] on div "03" at bounding box center [571, 367] width 42 height 25
click at [717, 366] on div "07" at bounding box center [715, 367] width 43 height 25
click at [651, 368] on div "05" at bounding box center [656, 367] width 42 height 25
click at [581, 340] on div "00" at bounding box center [571, 340] width 43 height 25
type input "7:00 PM"
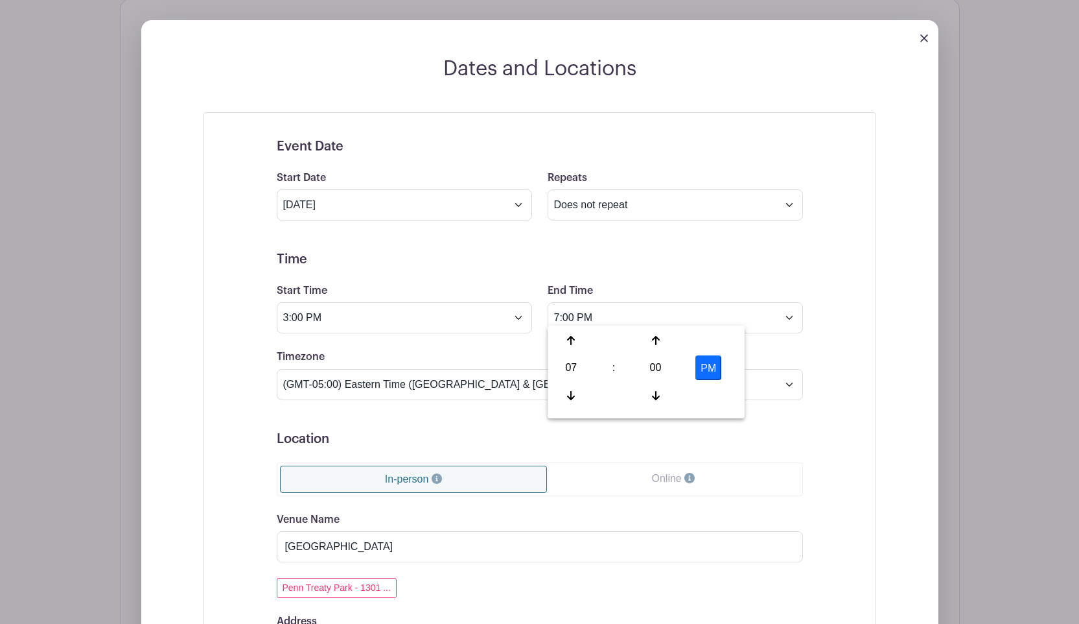
click at [744, 251] on h5 "Time" at bounding box center [540, 259] width 526 height 16
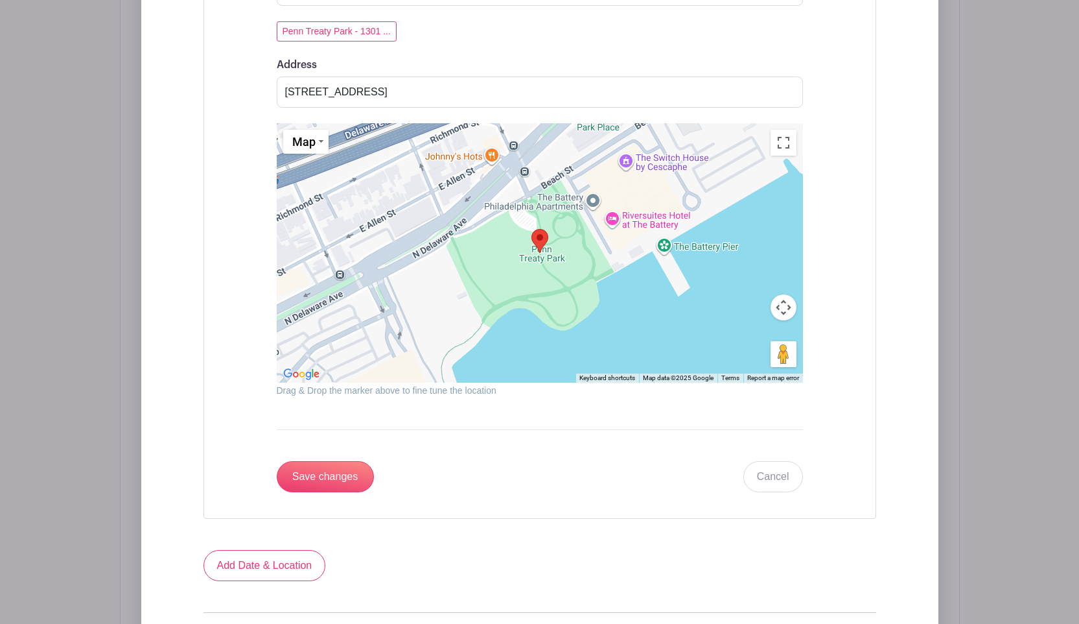
scroll to position [1490, 0]
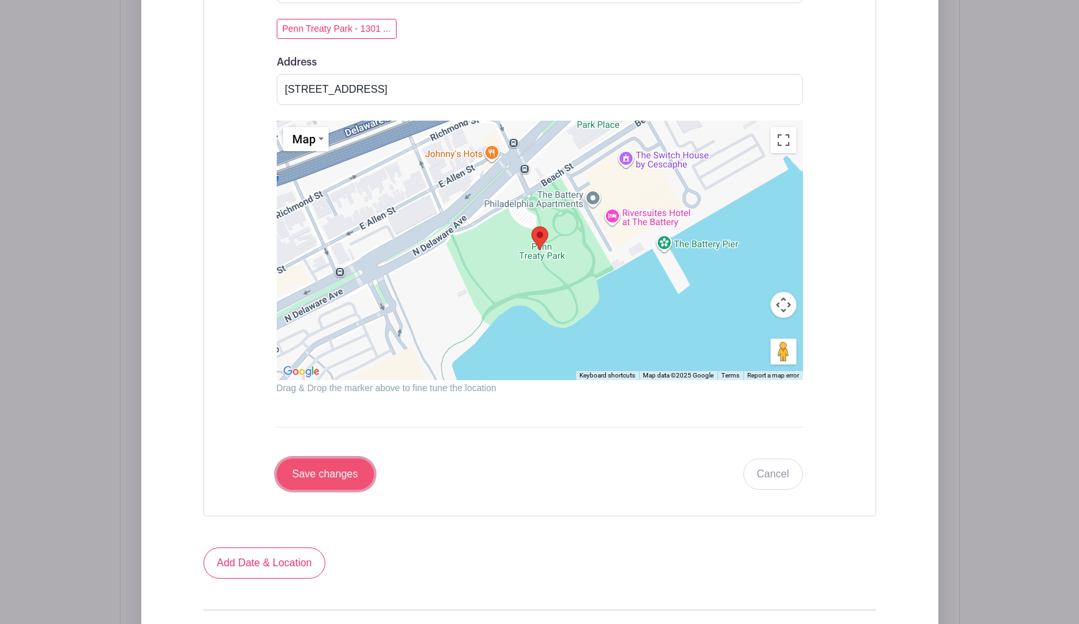
click at [332, 474] on input "Save changes" at bounding box center [325, 473] width 97 height 31
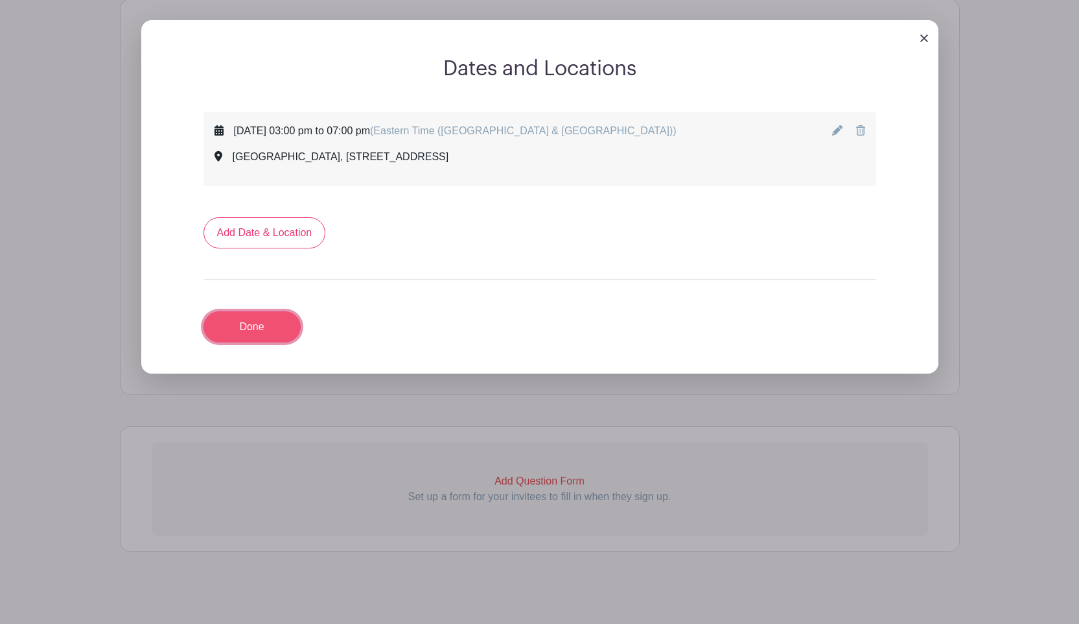
click at [260, 311] on link "Done" at bounding box center [252, 326] width 97 height 31
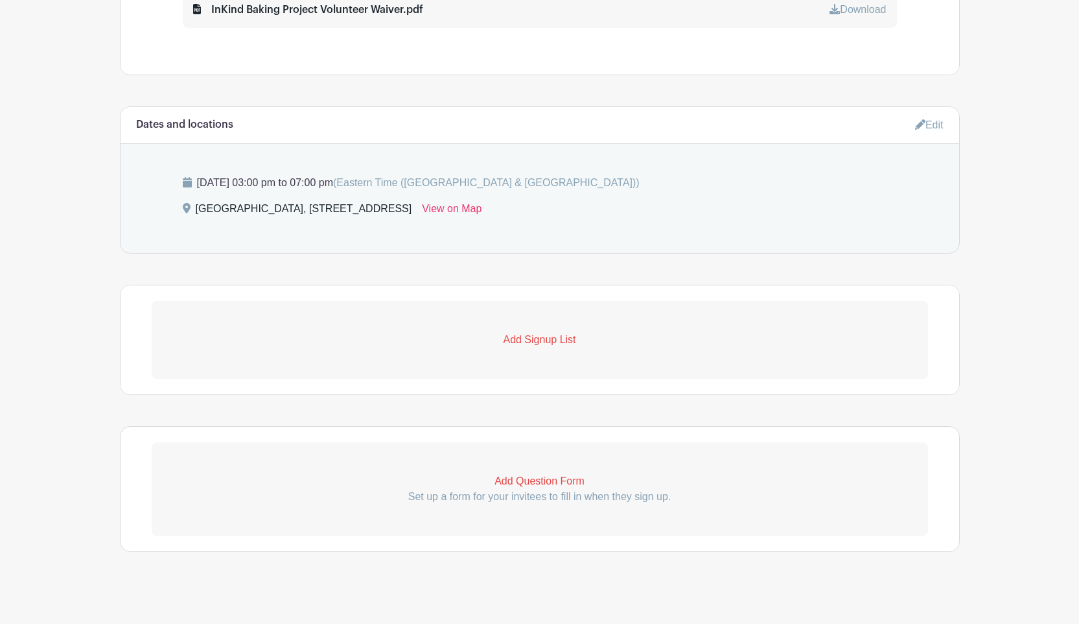
click at [528, 332] on p "Add Signup List" at bounding box center [540, 340] width 776 height 16
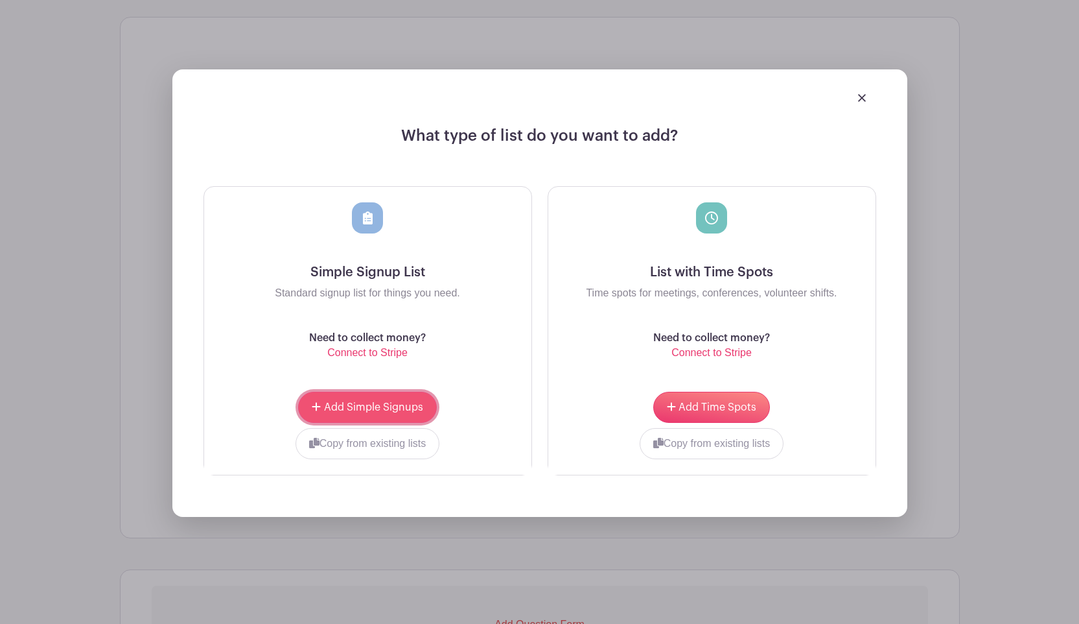
click at [399, 391] on button "Add Simple Signups" at bounding box center [367, 406] width 138 height 31
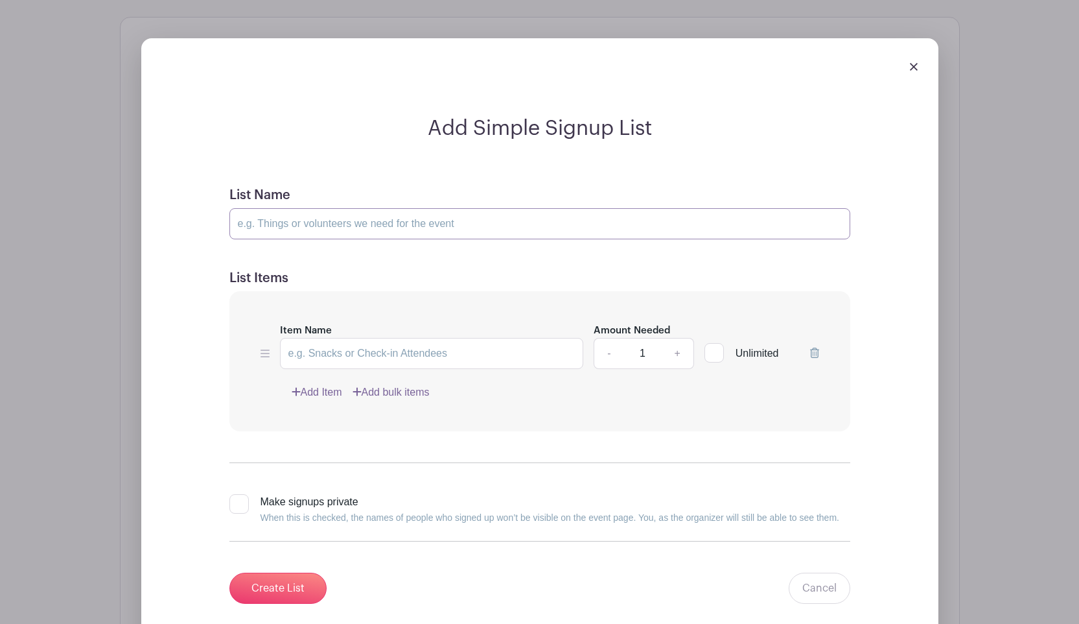
click at [412, 210] on input "List Name" at bounding box center [539, 223] width 621 height 31
click at [368, 211] on input "List Name" at bounding box center [539, 223] width 621 height 31
type input "Bakers Needed"
type input "Baked Goods for 30"
drag, startPoint x: 676, startPoint y: 344, endPoint x: 670, endPoint y: 388, distance: 44.5
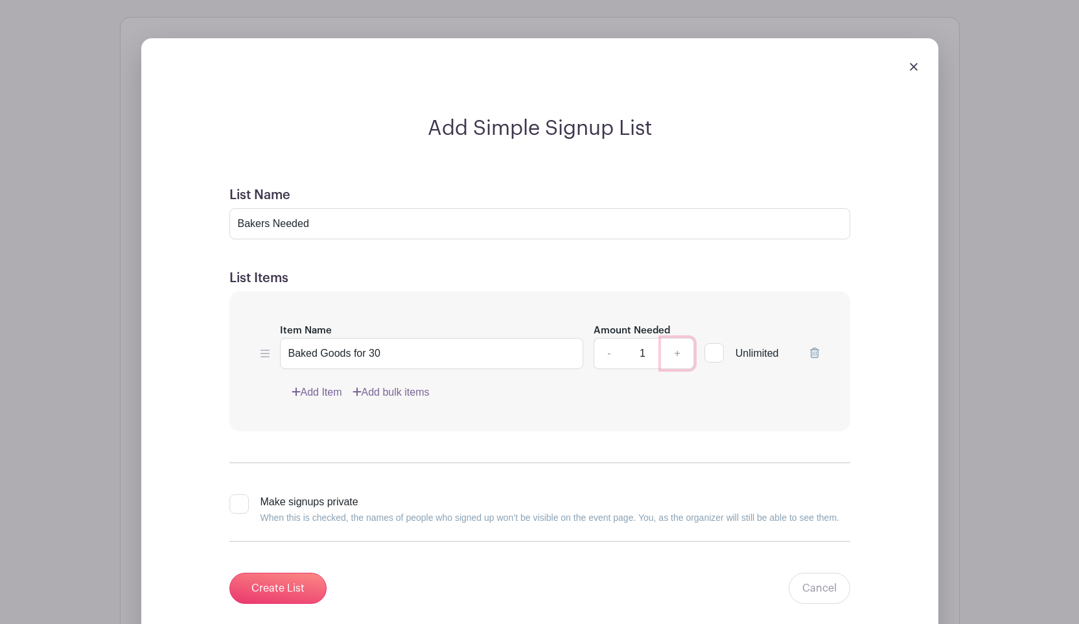
click at [675, 345] on link "+" at bounding box center [677, 353] width 32 height 31
type input "2"
click at [294, 583] on input "Create List" at bounding box center [277, 587] width 97 height 31
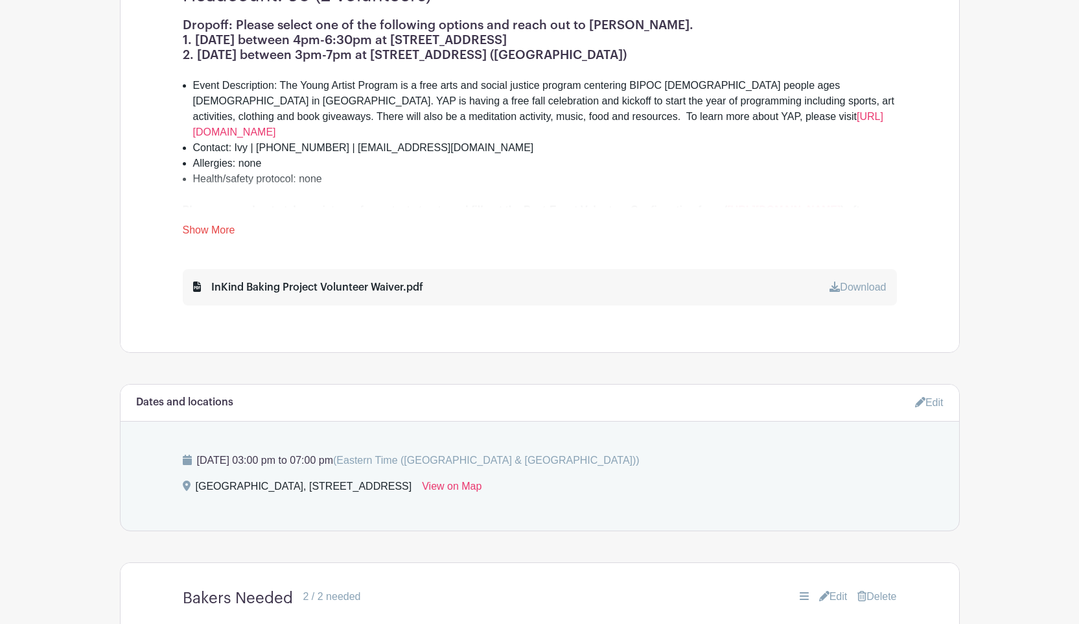
scroll to position [553, 0]
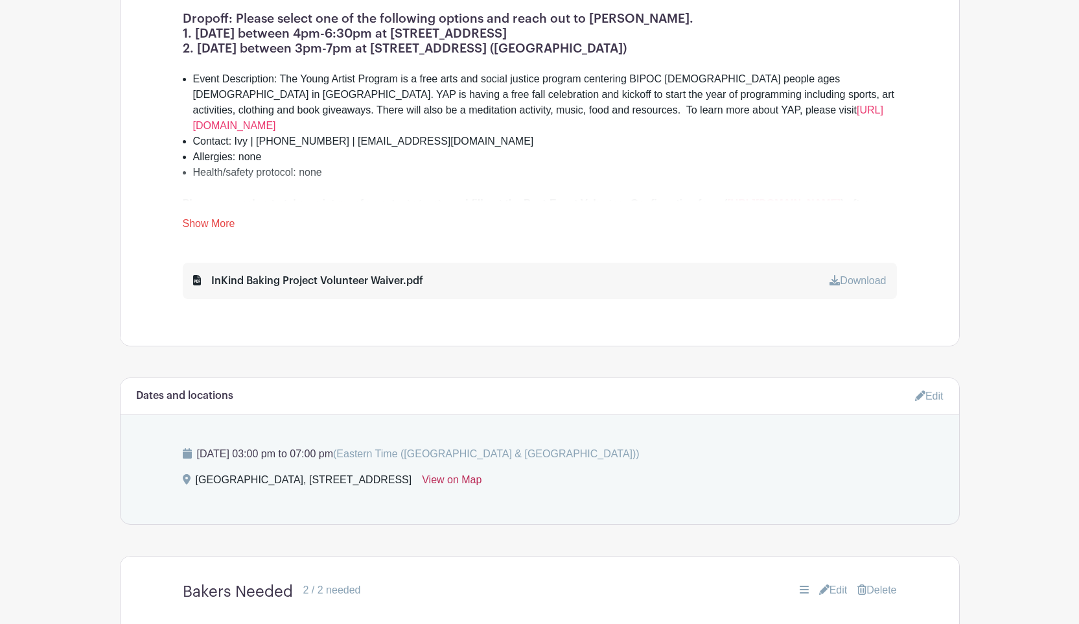
click at [482, 472] on link "View on Map" at bounding box center [452, 482] width 60 height 21
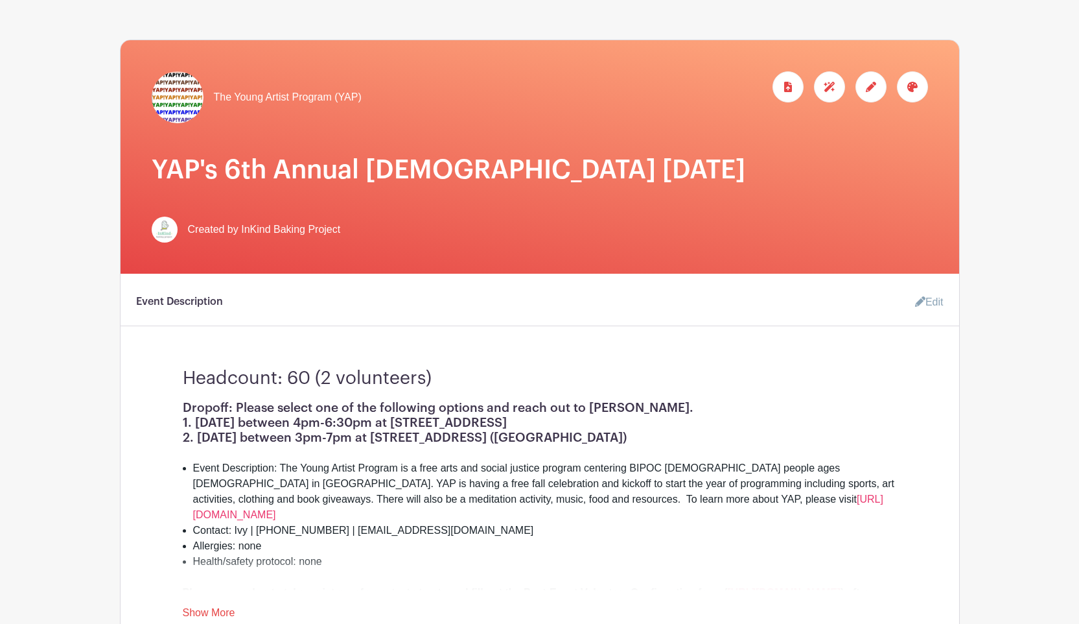
scroll to position [222, 0]
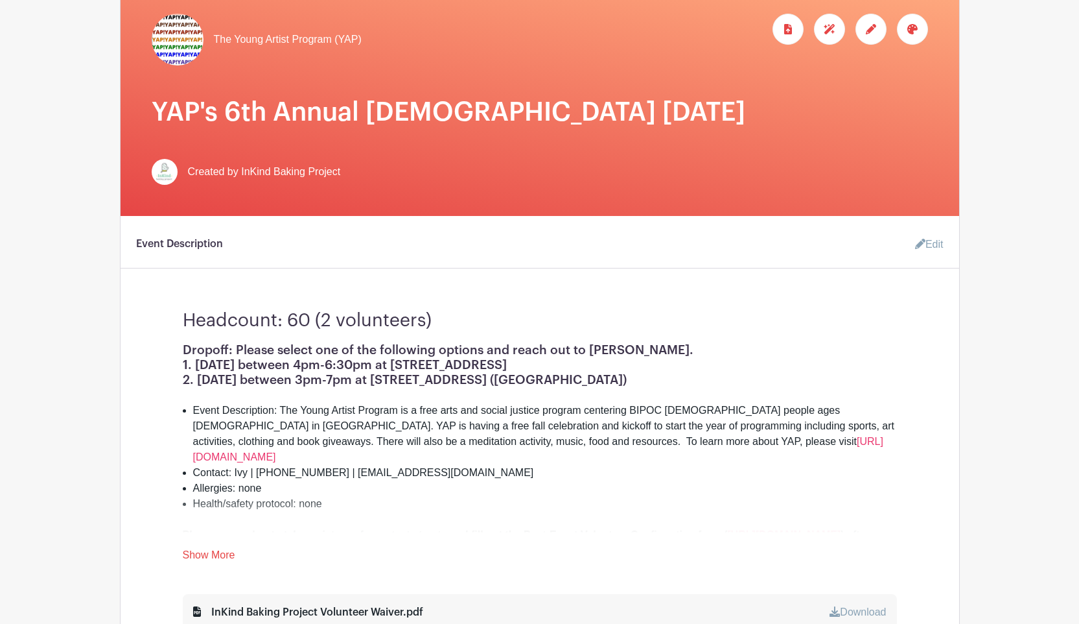
click at [517, 465] on li "Contact: Ivy | [PHONE_NUMBER] | [EMAIL_ADDRESS][DOMAIN_NAME]" at bounding box center [545, 473] width 704 height 16
drag, startPoint x: 501, startPoint y: 448, endPoint x: 235, endPoint y: 445, distance: 265.8
click at [235, 465] on li "Contact: Ivy | [PHONE_NUMBER] | [EMAIL_ADDRESS][DOMAIN_NAME]" at bounding box center [545, 473] width 704 height 16
copy li "Ivy | [PHONE_NUMBER] | [EMAIL_ADDRESS][DOMAIN_NAME]"
click at [498, 496] on li "Health/safety protocol: none" at bounding box center [545, 504] width 704 height 16
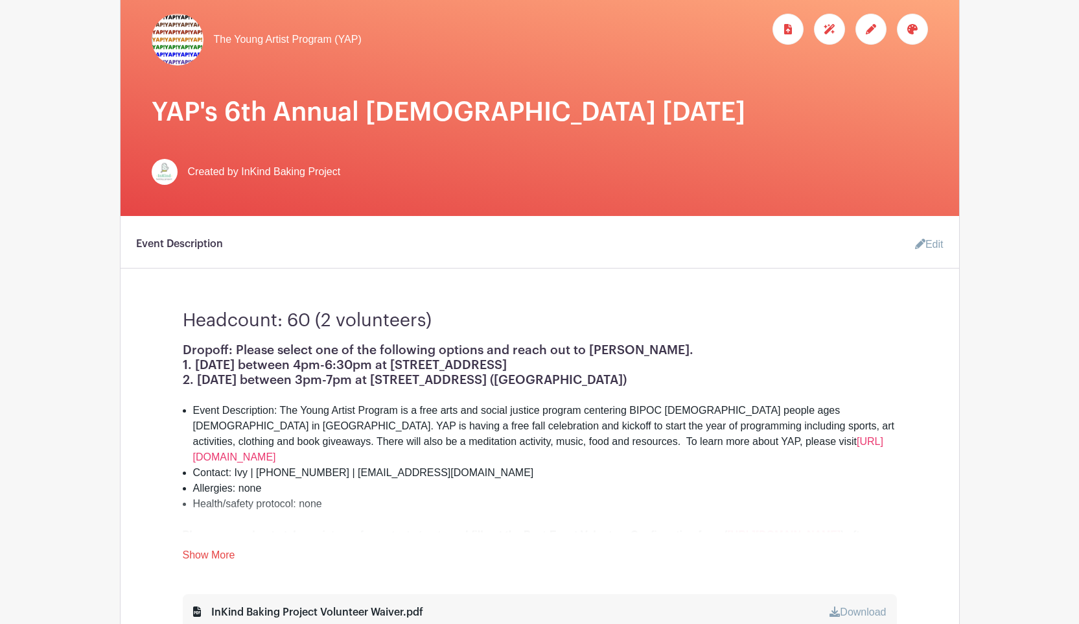
scroll to position [0, 0]
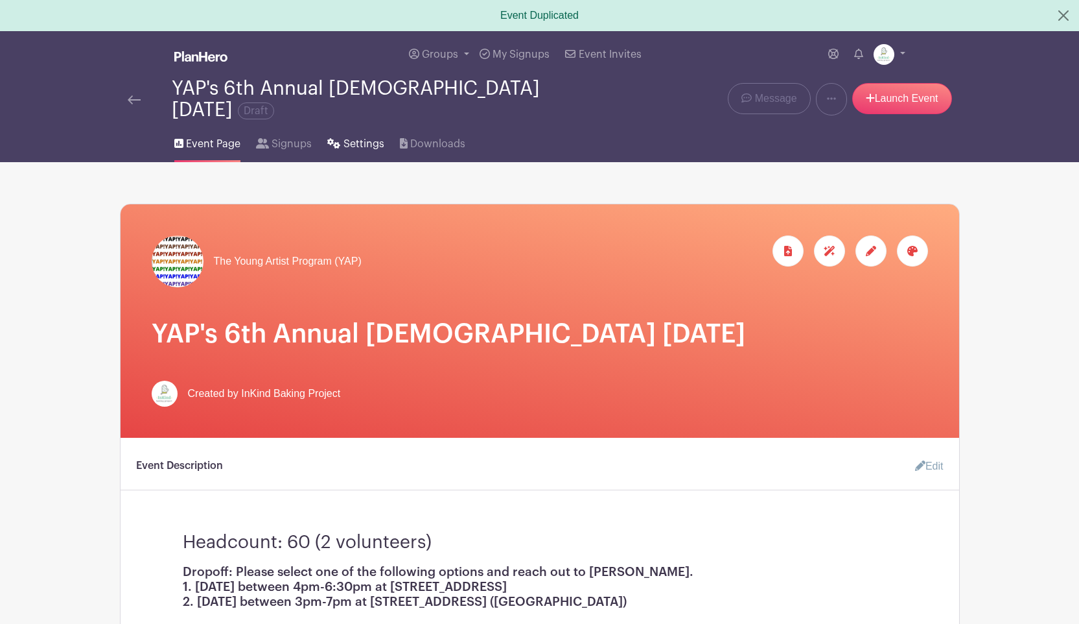
click at [371, 136] on span "Settings" at bounding box center [364, 144] width 41 height 16
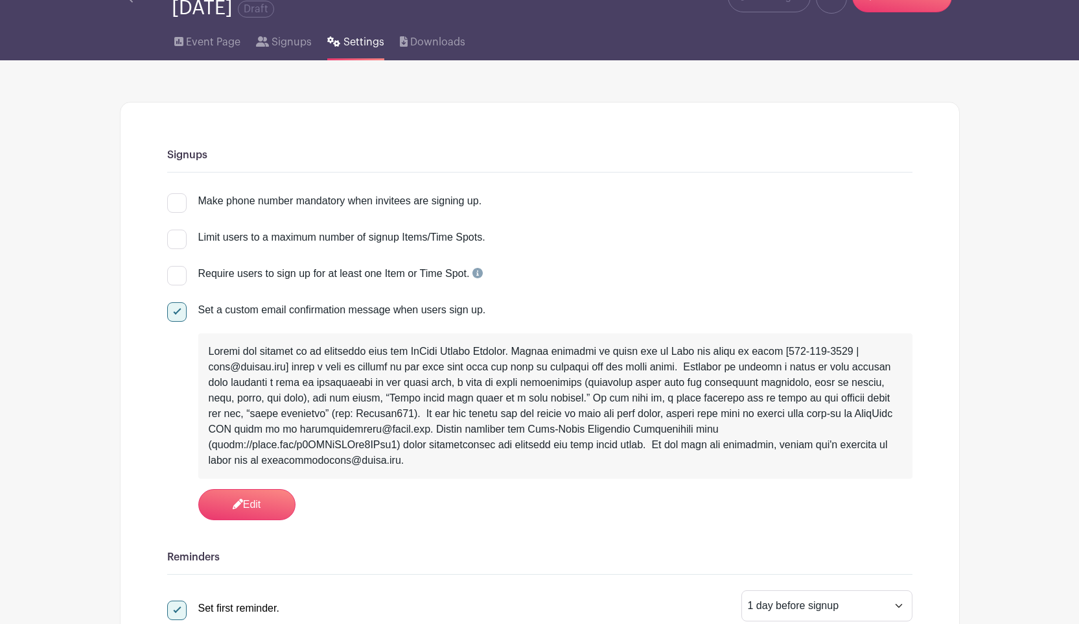
scroll to position [86, 0]
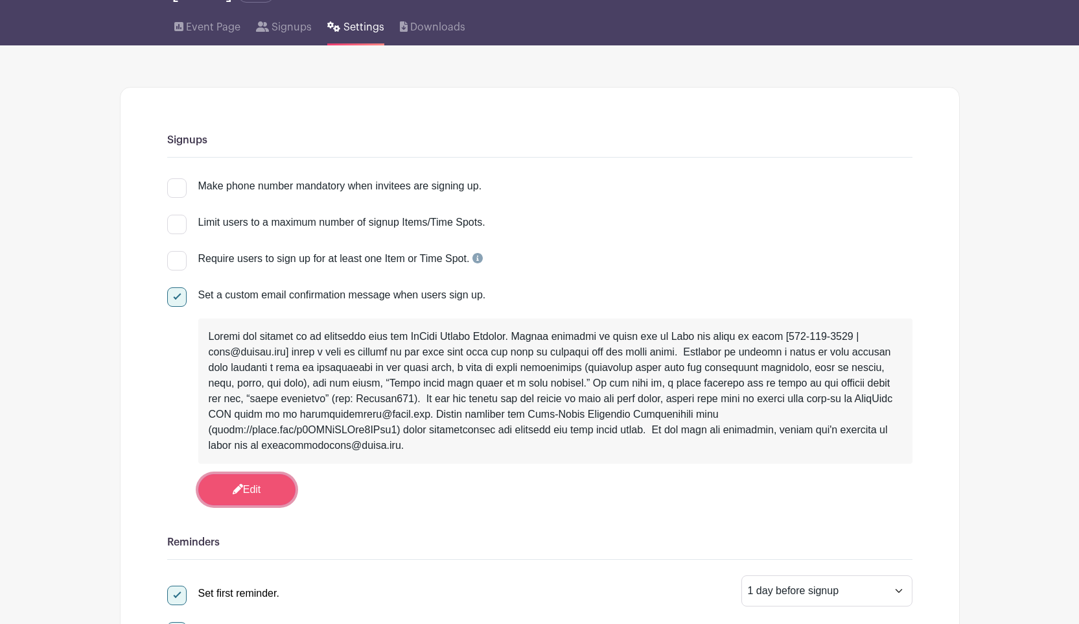
click at [273, 474] on link "Edit" at bounding box center [246, 489] width 97 height 31
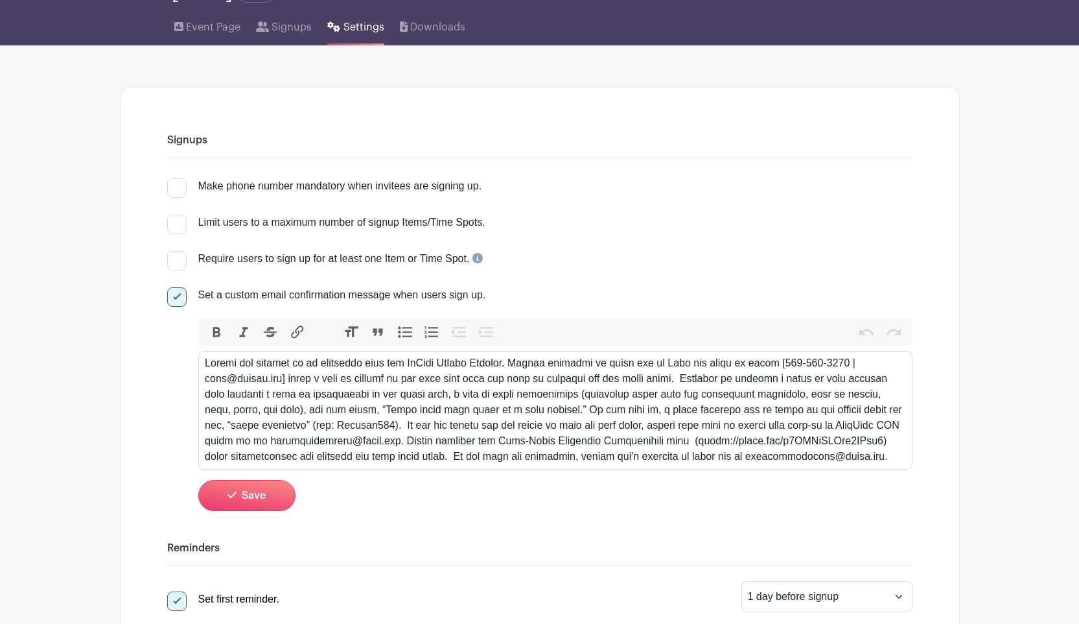
click at [674, 355] on div at bounding box center [555, 409] width 701 height 109
drag, startPoint x: 769, startPoint y: 355, endPoint x: 281, endPoint y: 372, distance: 487.7
click at [281, 372] on div at bounding box center [555, 409] width 701 height 109
paste trix-editor "Ivy | [PHONE_NUMBER] | [EMAIL_ADDRESS][DOMAIN_NAME]"
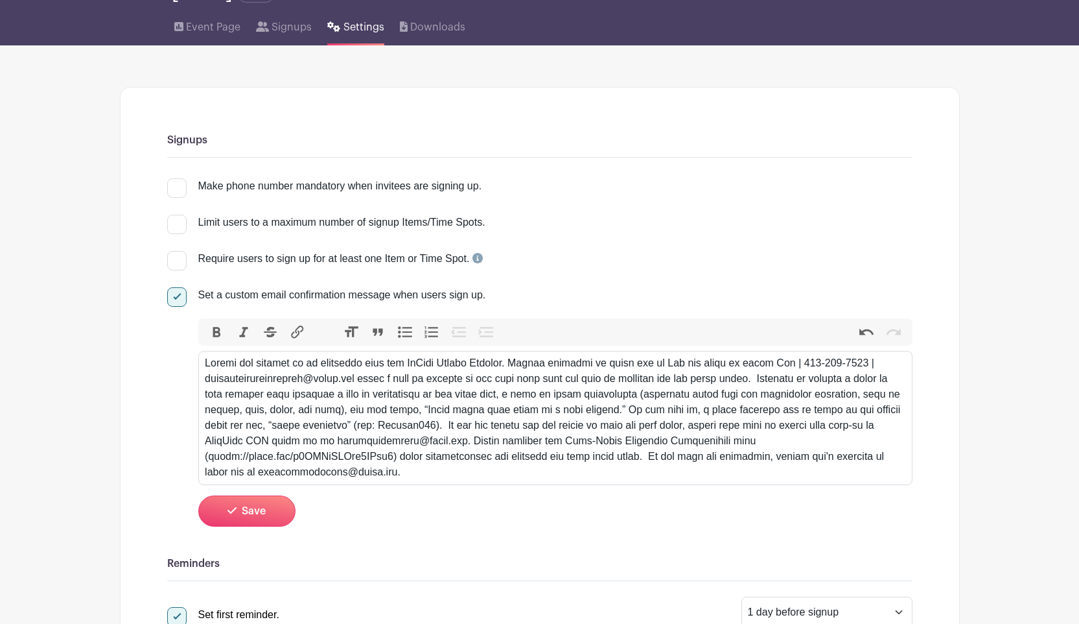
click at [774, 355] on div at bounding box center [555, 417] width 701 height 124
click at [774, 356] on div at bounding box center [555, 417] width 701 height 124
type trix-editor "<lor>Ipsumd sit ametcon ad el seddoeius temp inc UtLabo Etdolo Magnaal. Enimad …"
click at [242, 506] on span "Save" at bounding box center [254, 511] width 24 height 10
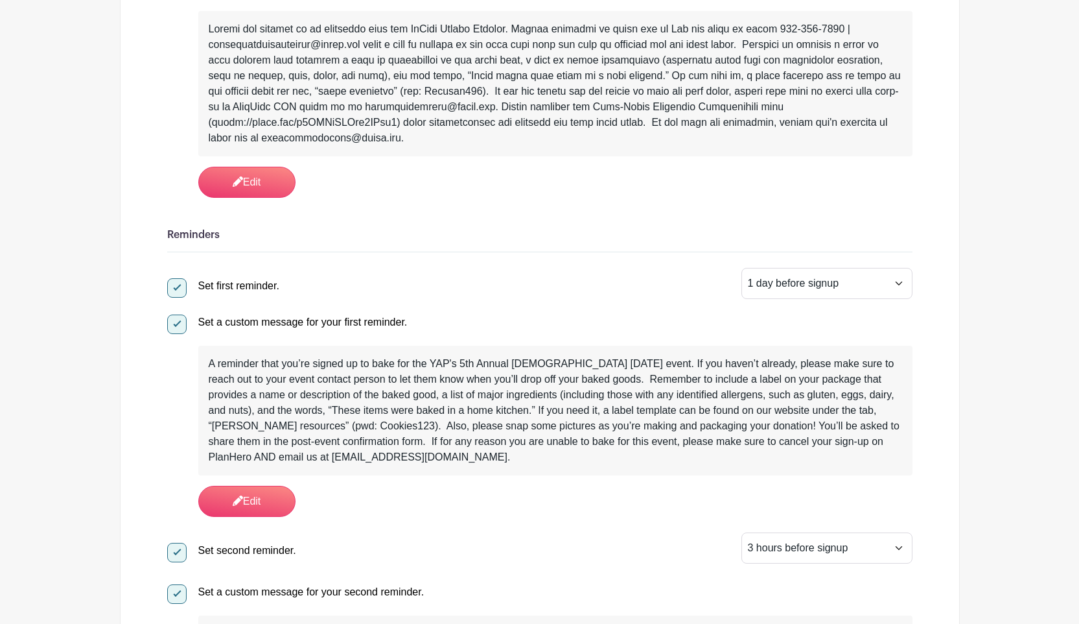
scroll to position [395, 0]
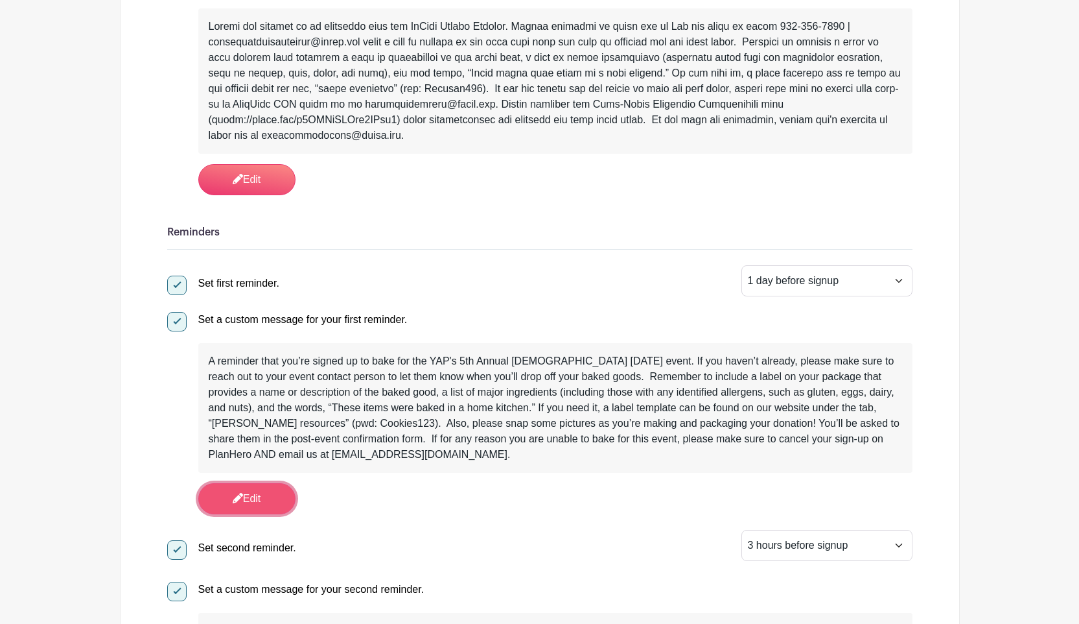
click at [261, 487] on link "Edit" at bounding box center [246, 498] width 97 height 31
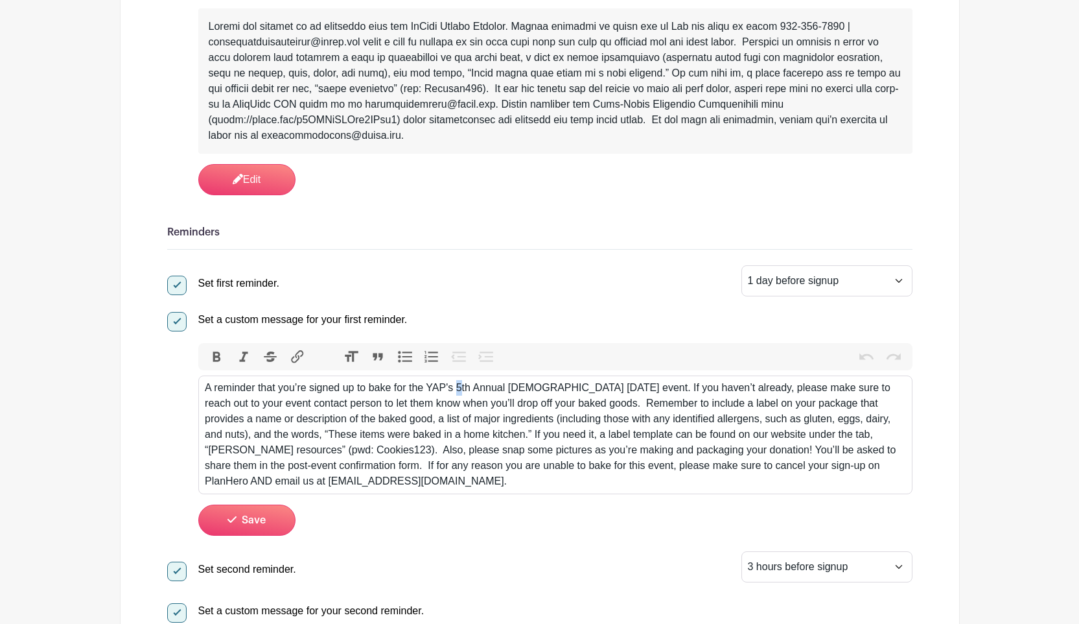
click at [460, 380] on div "A reminder that you’re signed up to bake for the YAP's 5th Annual [DEMOGRAPHIC_…" at bounding box center [555, 434] width 701 height 109
type trix-editor "<div>A reminder that you’re signed up to bake for the YAP's 6th Annual [DEMOGRA…"
click at [245, 515] on span "Save" at bounding box center [254, 520] width 24 height 10
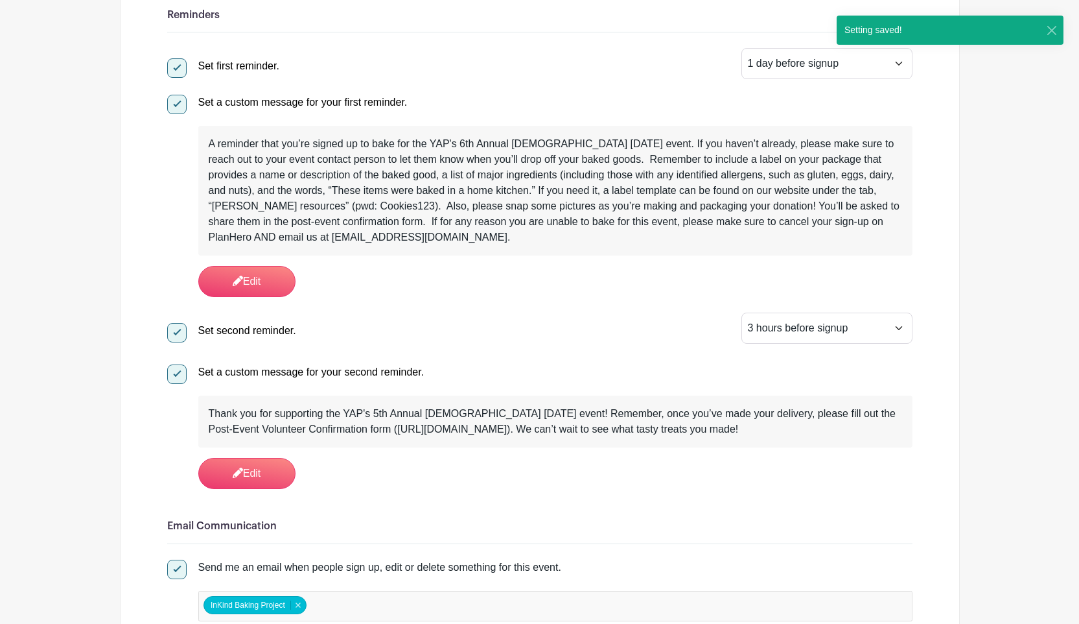
scroll to position [616, 0]
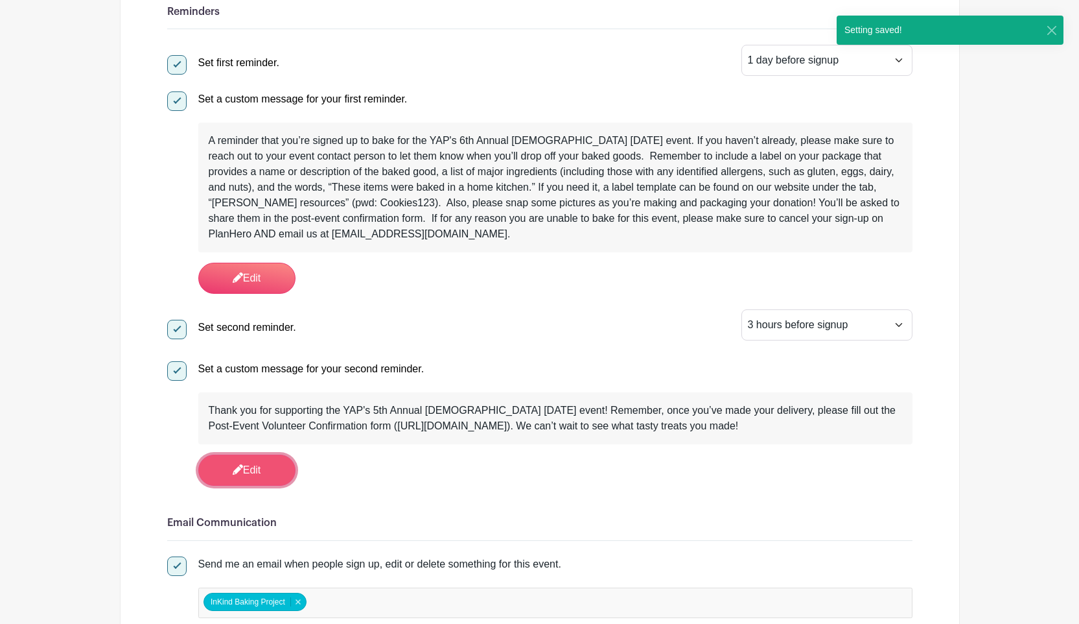
click at [249, 465] on link "Edit" at bounding box center [246, 469] width 97 height 31
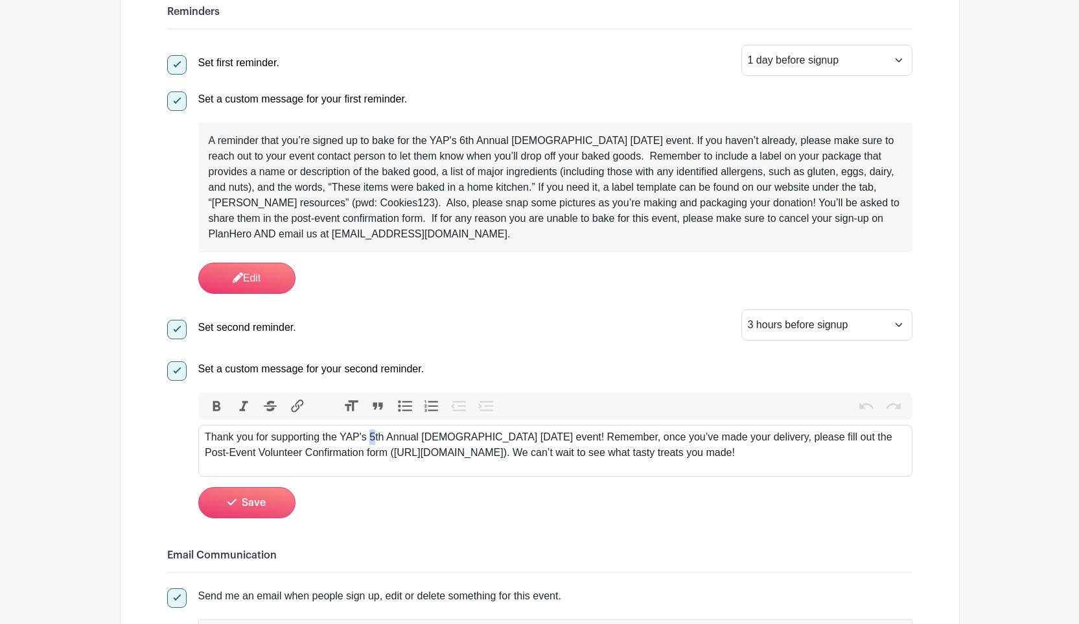
click at [371, 429] on div "Thank you for supporting the YAP's 5th Annual [DEMOGRAPHIC_DATA] [DATE] event! …" at bounding box center [555, 444] width 701 height 31
type trix-editor "<div>Thank you for supporting the YAP's 6th Annual [DEMOGRAPHIC_DATA] [DATE] ev…"
click at [233, 487] on button "Save" at bounding box center [246, 502] width 97 height 31
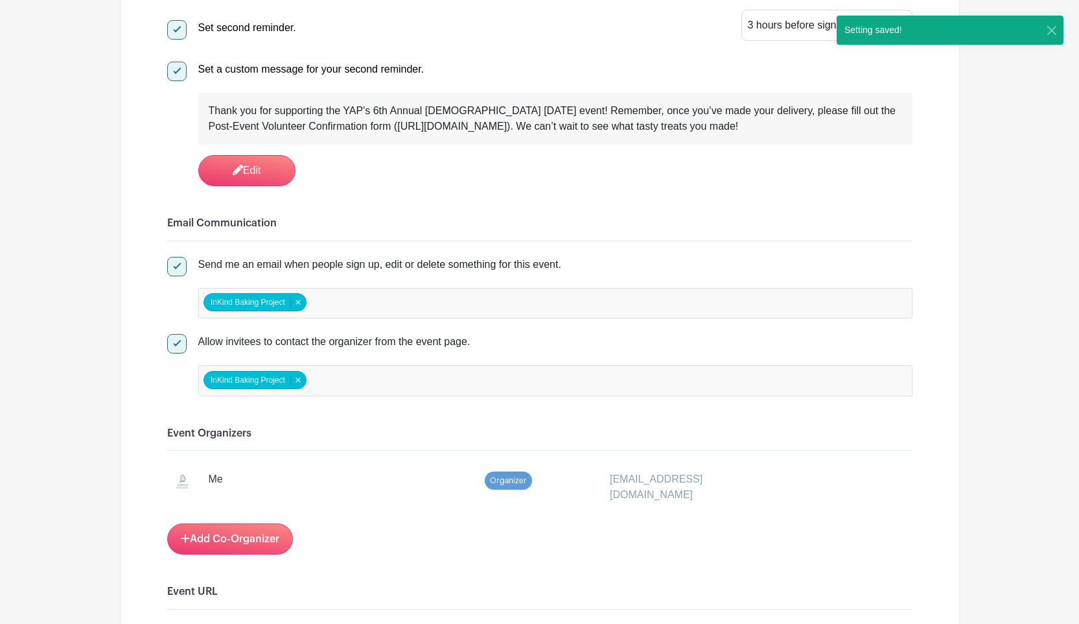
scroll to position [938, 0]
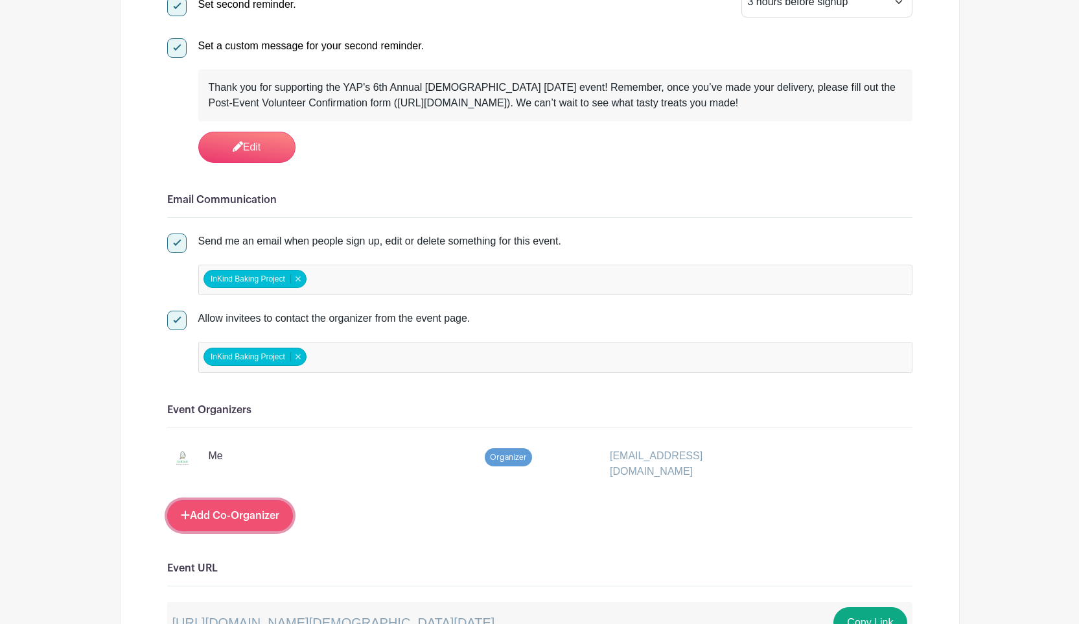
click at [246, 504] on link "Add Co-Organizer" at bounding box center [230, 515] width 126 height 31
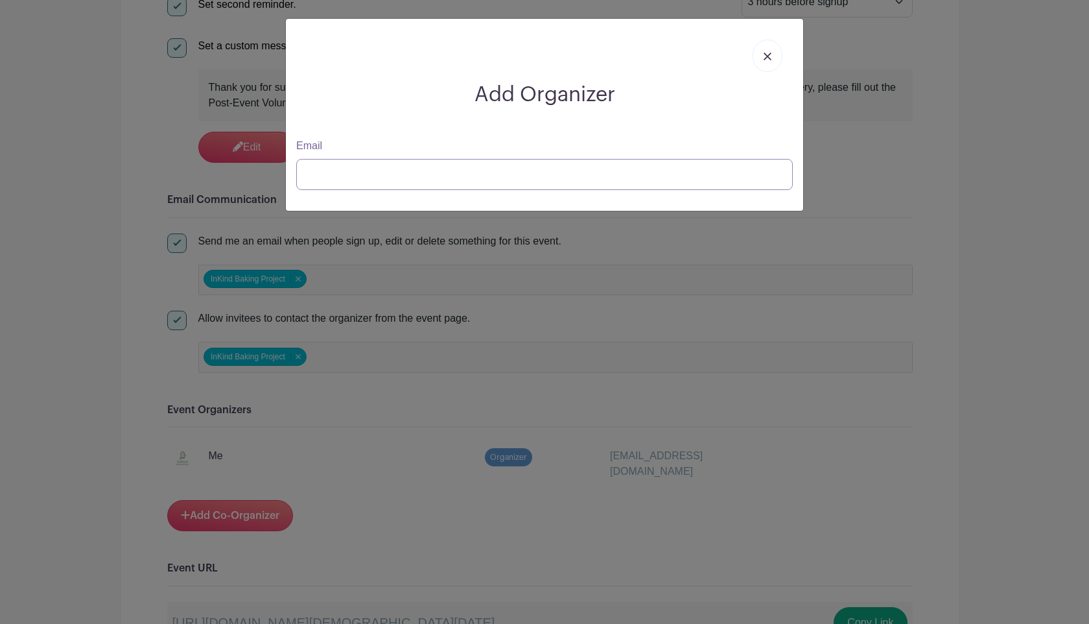
click at [465, 170] on input "Email" at bounding box center [544, 174] width 496 height 31
paste input "Ivy | [PHONE_NUMBER] | [EMAIL_ADDRESS][DOMAIN_NAME]"
drag, startPoint x: 400, startPoint y: 174, endPoint x: 294, endPoint y: 173, distance: 105.6
click at [257, 174] on div "Add Organizer Email Ivy | [PHONE_NUMBER] | [EMAIL_ADDRESS][DOMAIN_NAME]" at bounding box center [544, 312] width 1089 height 624
type input "[EMAIL_ADDRESS][DOMAIN_NAME]"
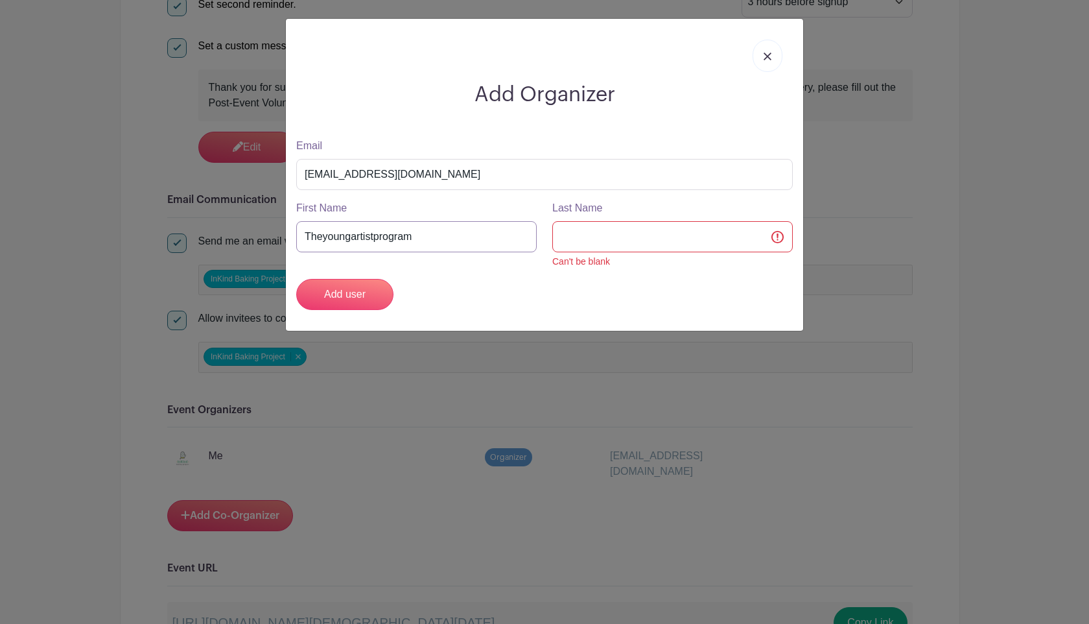
click at [467, 239] on input "Theyoungartistprogram" at bounding box center [416, 236] width 240 height 31
click at [467, 240] on input "Theyoungartistprogram" at bounding box center [416, 236] width 240 height 31
drag, startPoint x: 467, startPoint y: 240, endPoint x: 472, endPoint y: 237, distance: 6.7
click at [467, 240] on input "Theyoungartistprogram" at bounding box center [416, 236] width 240 height 31
type input "Ivy"
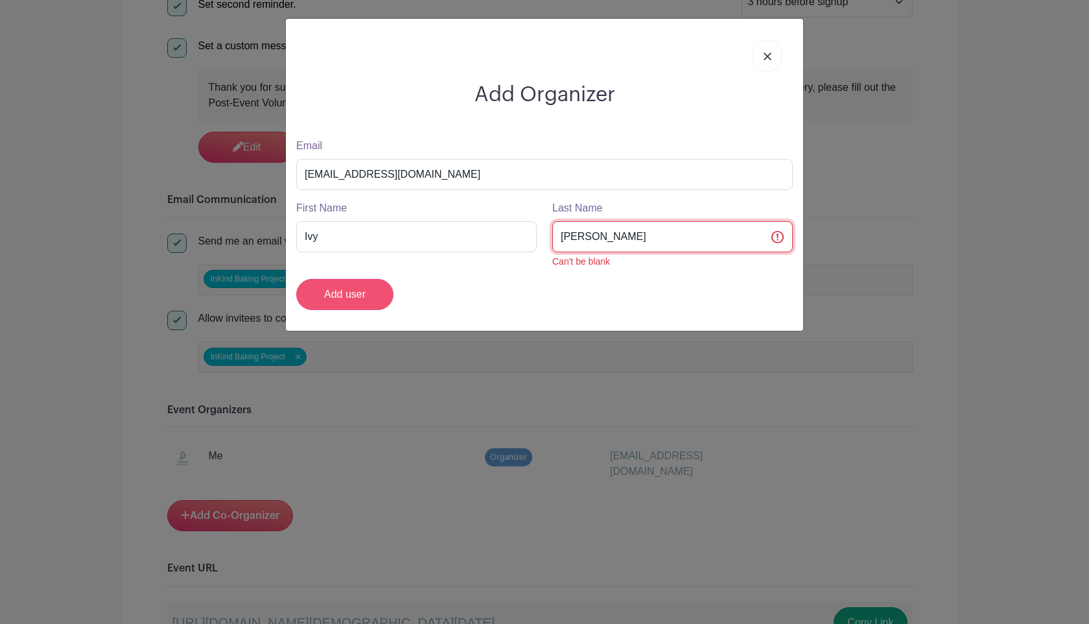
type input "[PERSON_NAME]"
click at [357, 295] on input "Add user" at bounding box center [344, 294] width 97 height 31
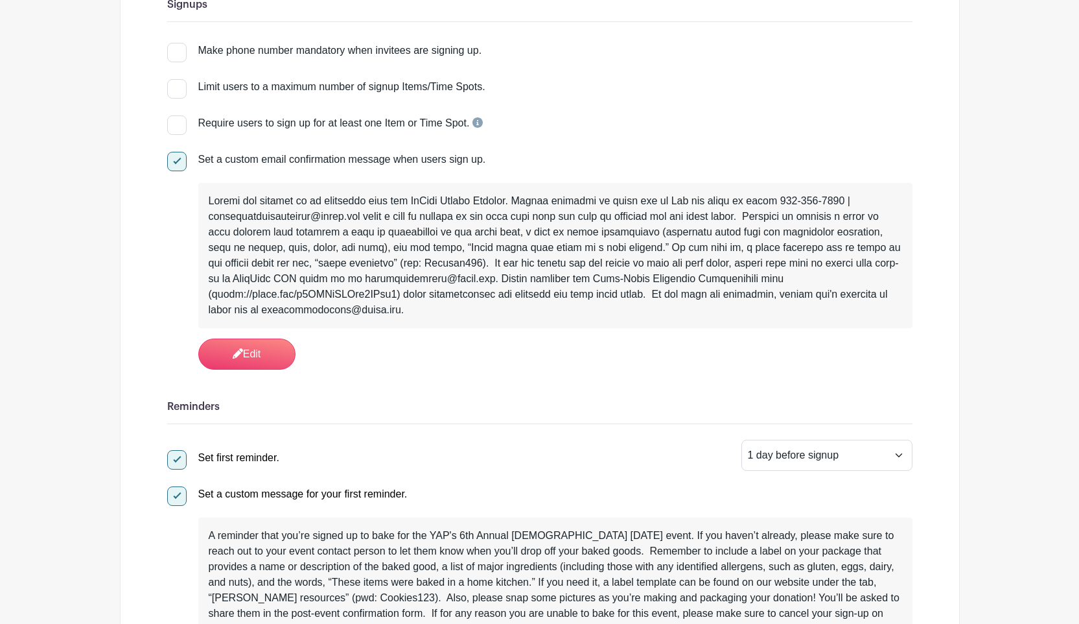
scroll to position [0, 0]
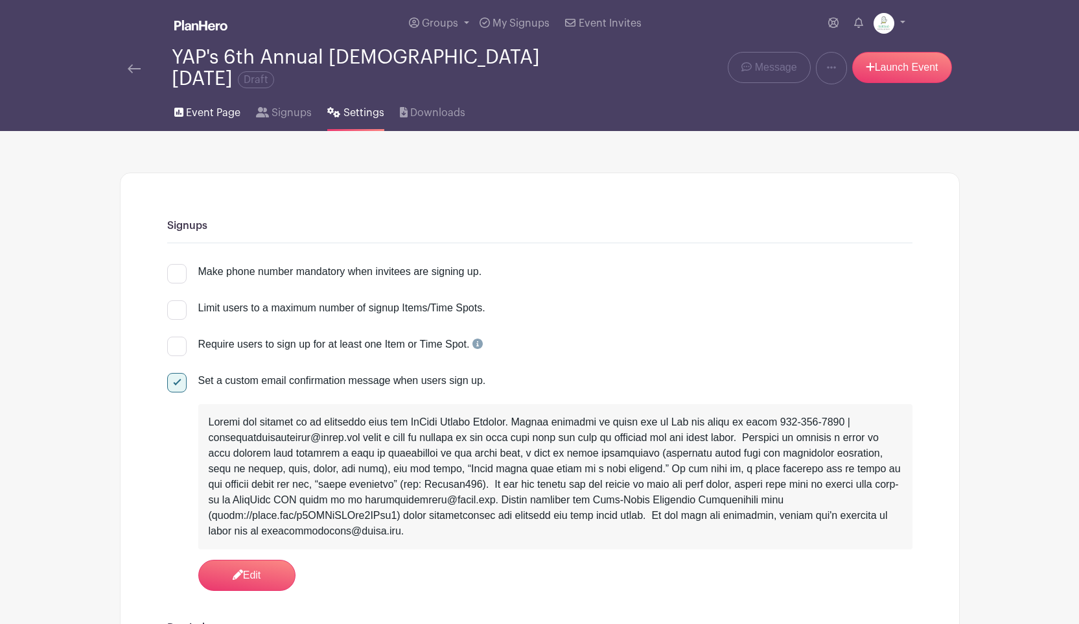
click at [210, 105] on span "Event Page" at bounding box center [213, 113] width 54 height 16
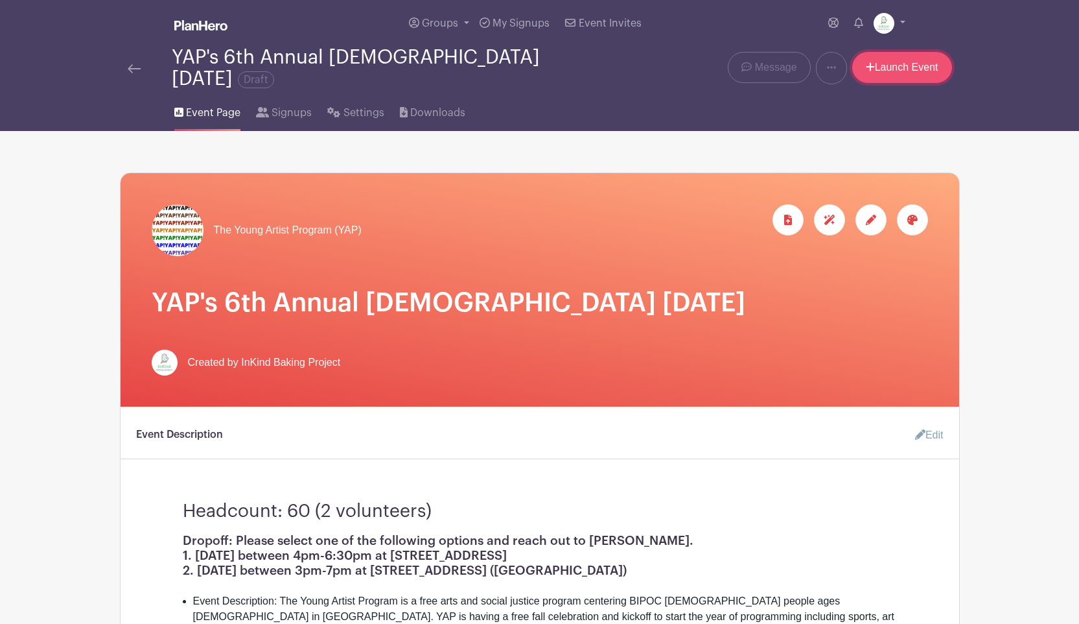
click at [900, 63] on link "Launch Event" at bounding box center [902, 67] width 100 height 31
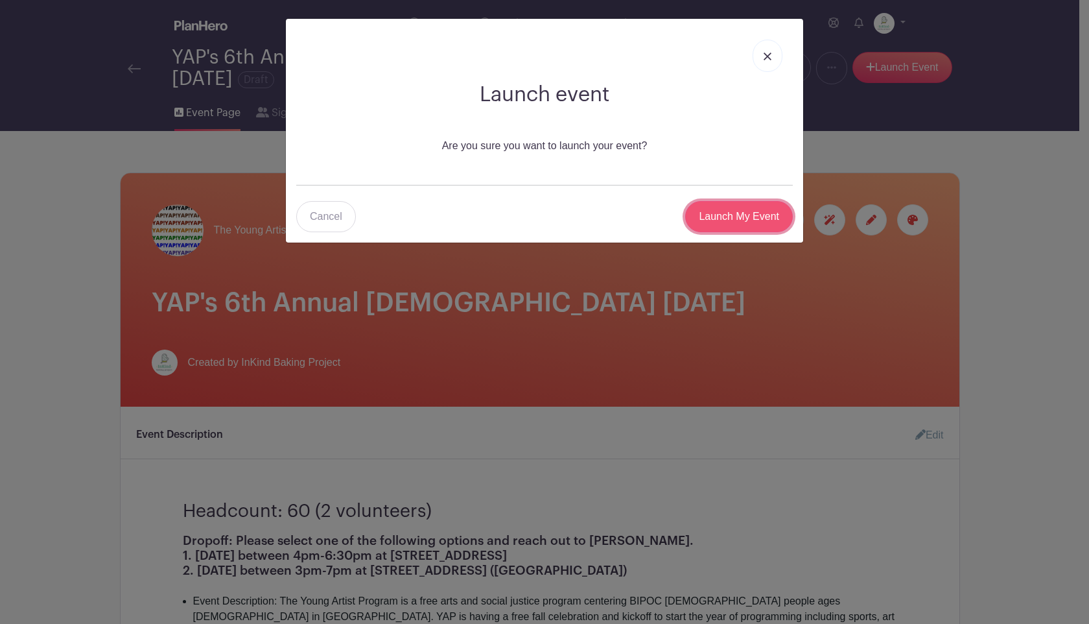
click at [740, 207] on input "Launch My Event" at bounding box center [739, 216] width 108 height 31
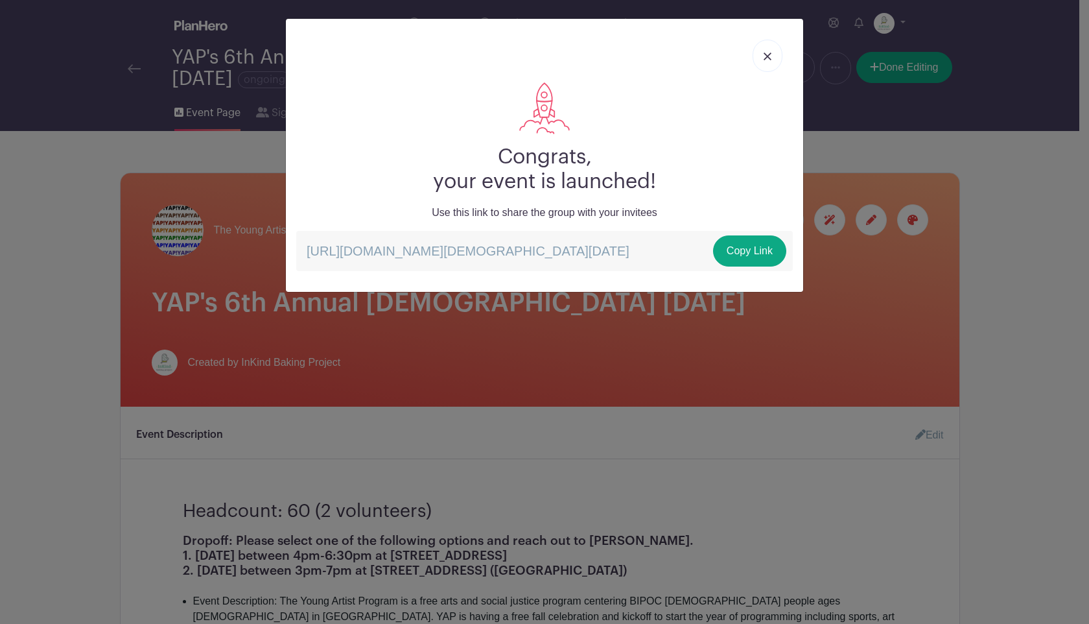
click at [767, 56] on img at bounding box center [767, 56] width 8 height 8
